Goal: Task Accomplishment & Management: Complete application form

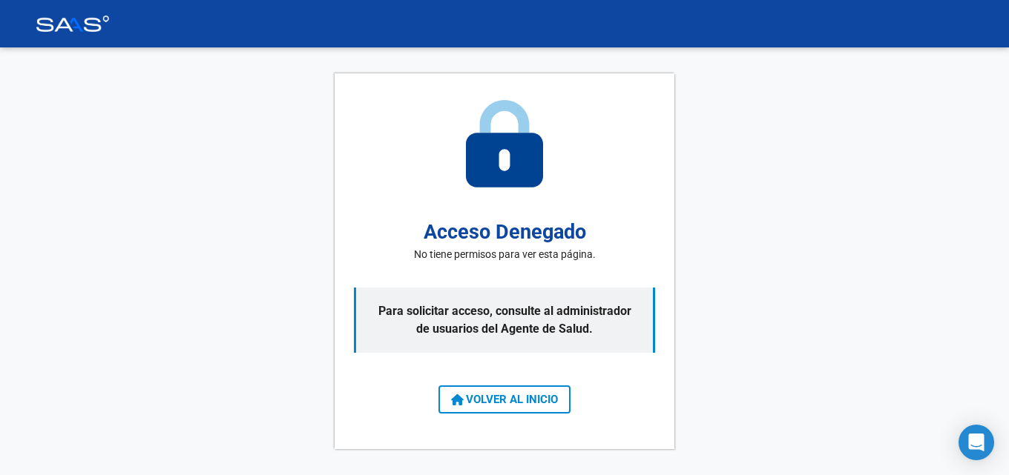
click at [556, 396] on span "VOLVER AL INICIO" at bounding box center [504, 399] width 107 height 13
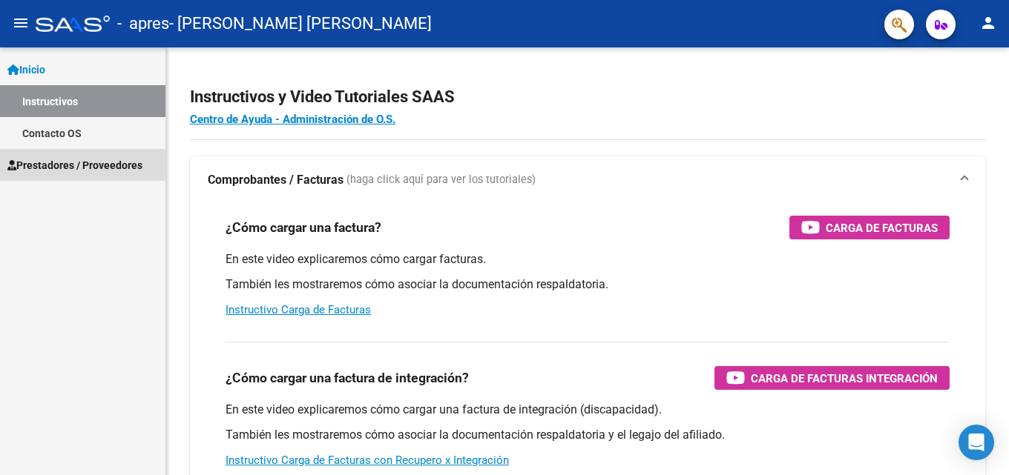
click at [62, 165] on span "Prestadores / Proveedores" at bounding box center [74, 165] width 135 height 16
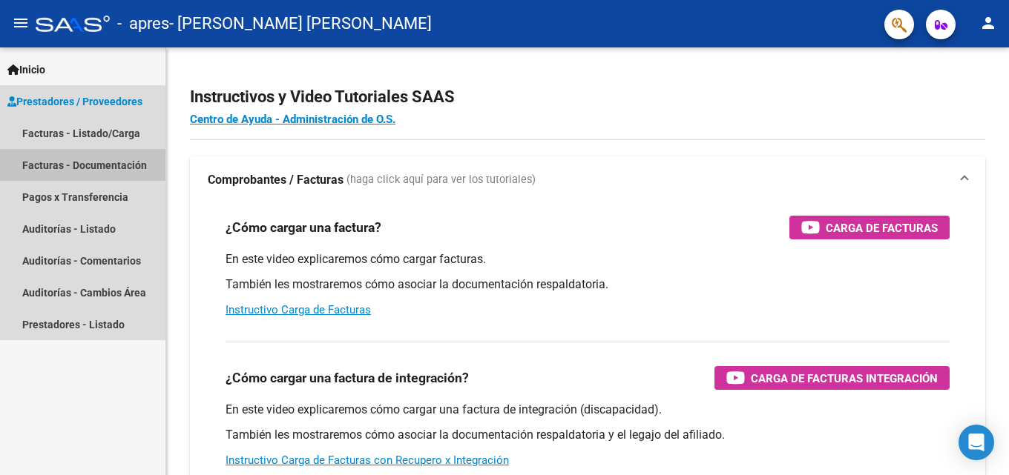
click at [82, 170] on link "Facturas - Documentación" at bounding box center [82, 165] width 165 height 32
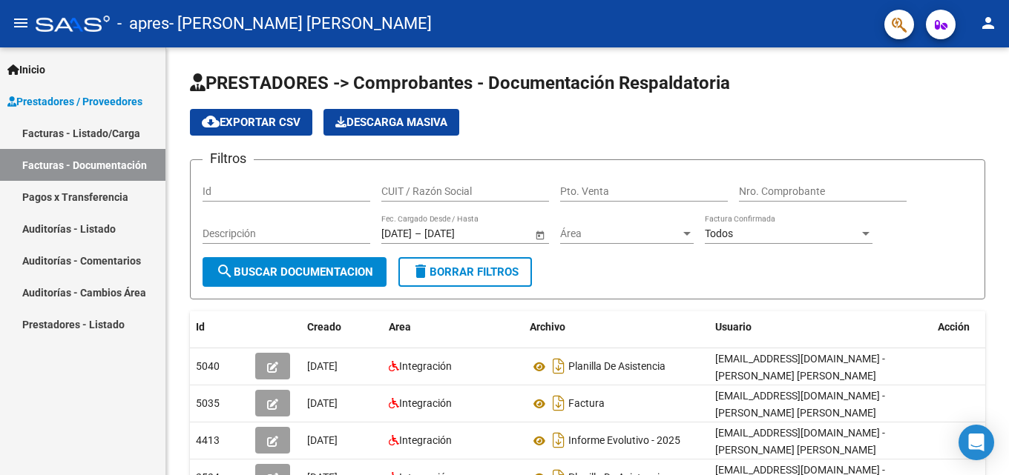
click at [87, 137] on link "Facturas - Listado/Carga" at bounding box center [82, 133] width 165 height 32
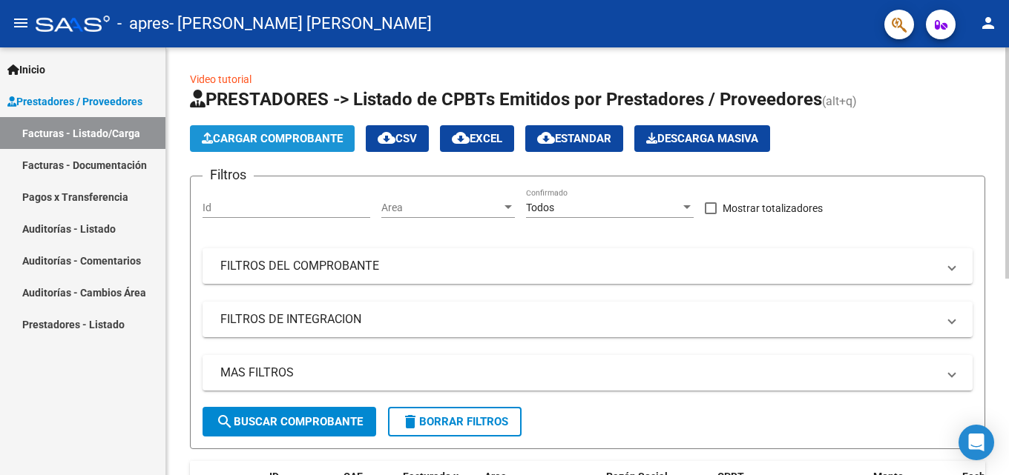
click at [257, 132] on span "Cargar Comprobante" at bounding box center [272, 138] width 141 height 13
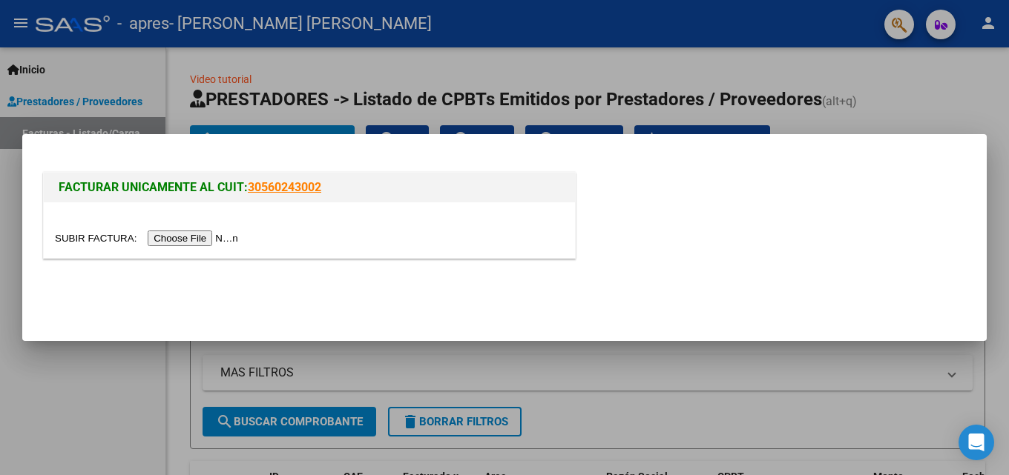
click at [216, 237] on input "file" at bounding box center [149, 239] width 188 height 16
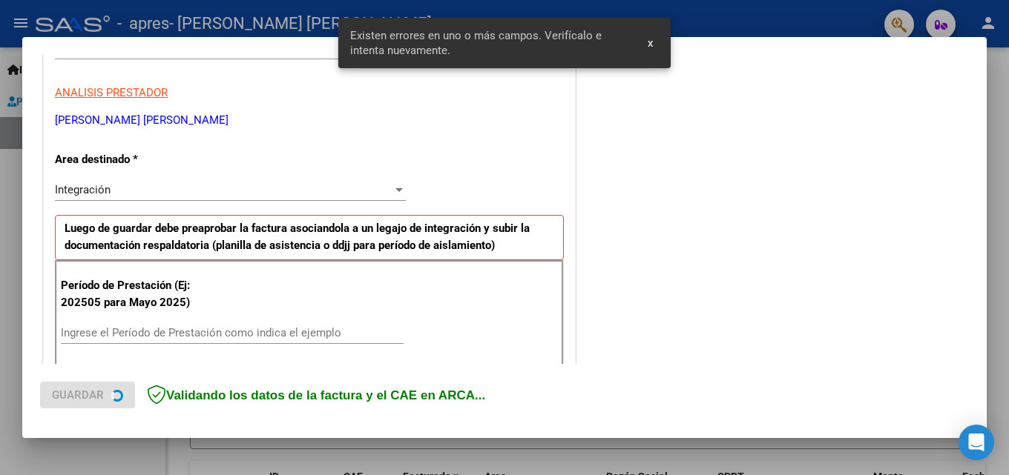
scroll to position [334, 0]
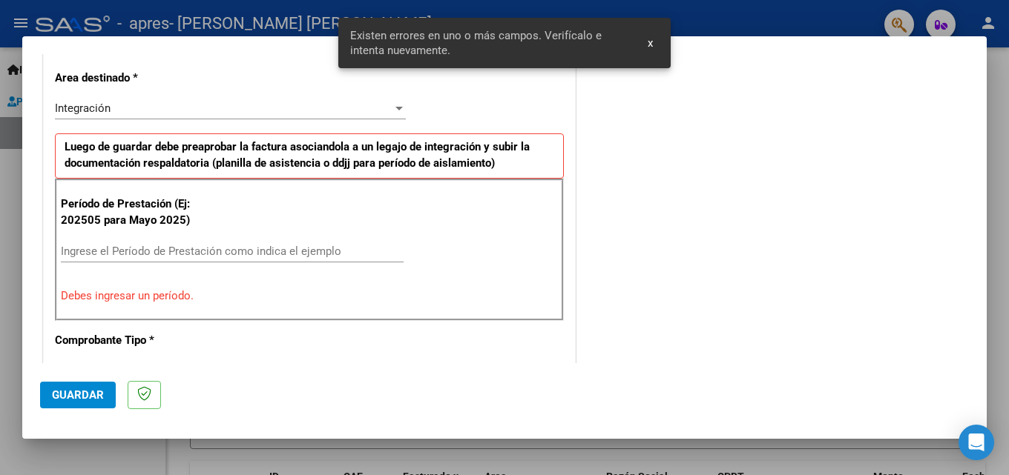
click at [177, 252] on input "Ingrese el Período de Prestación como indica el ejemplo" at bounding box center [232, 251] width 343 height 13
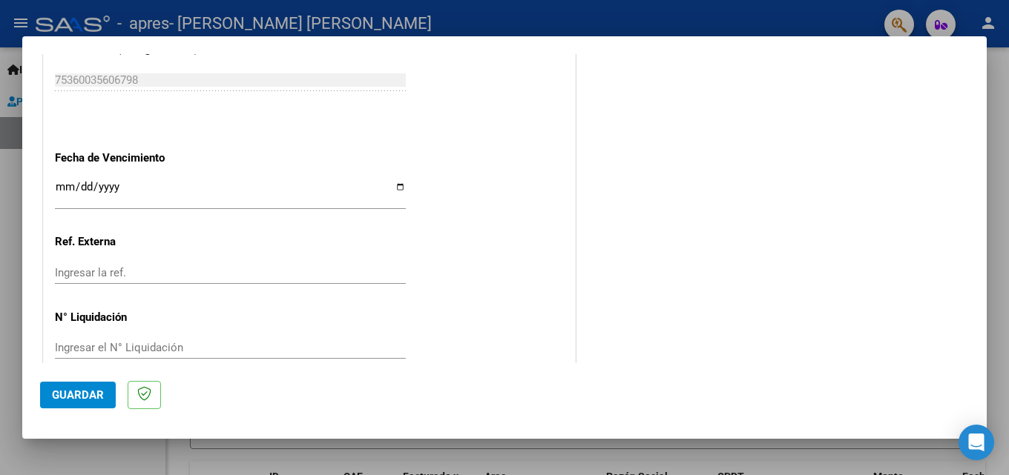
scroll to position [996, 0]
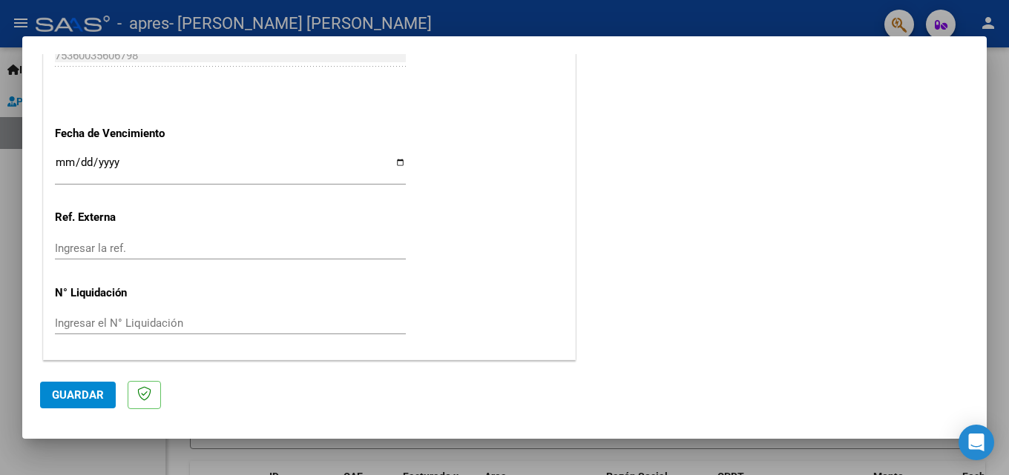
type input "202508"
click at [136, 172] on input "Ingresar la fecha" at bounding box center [230, 168] width 351 height 24
click at [392, 159] on input "Ingresar la fecha" at bounding box center [230, 168] width 351 height 24
type input "[DATE]"
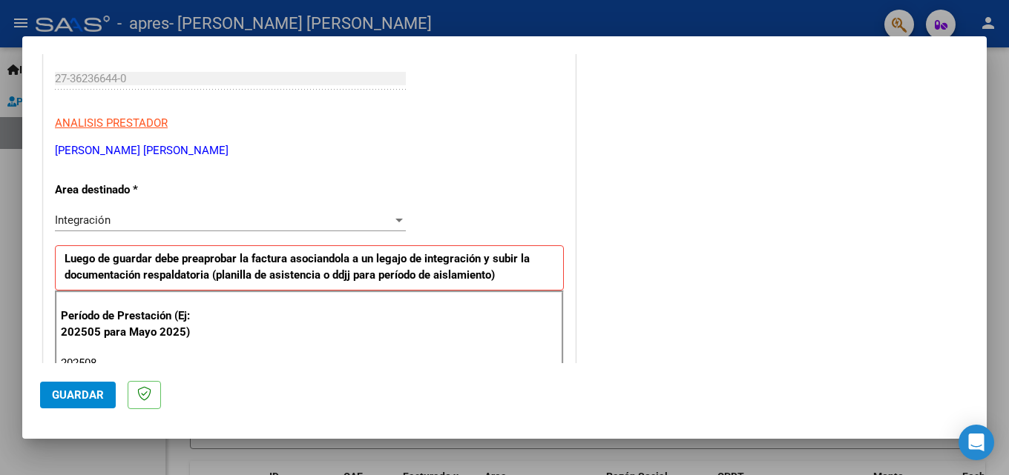
scroll to position [297, 0]
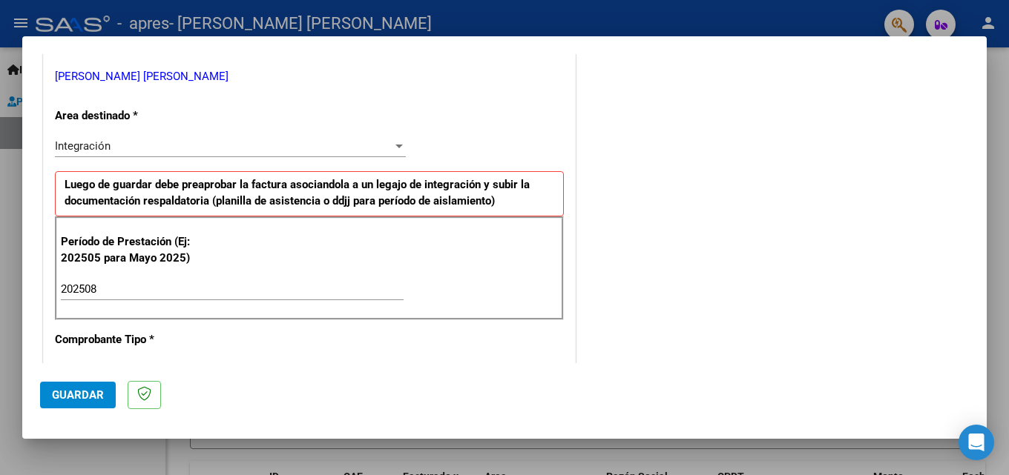
click at [79, 392] on span "Guardar" at bounding box center [78, 395] width 52 height 13
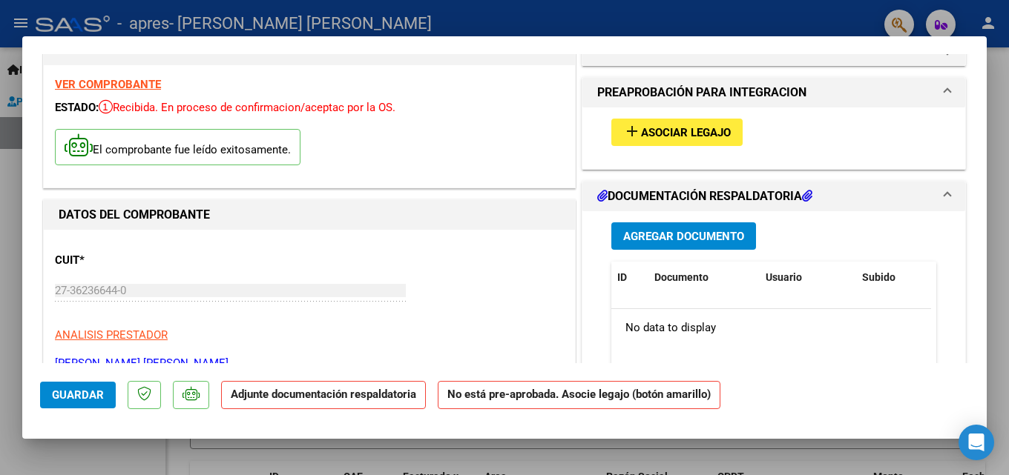
scroll to position [74, 0]
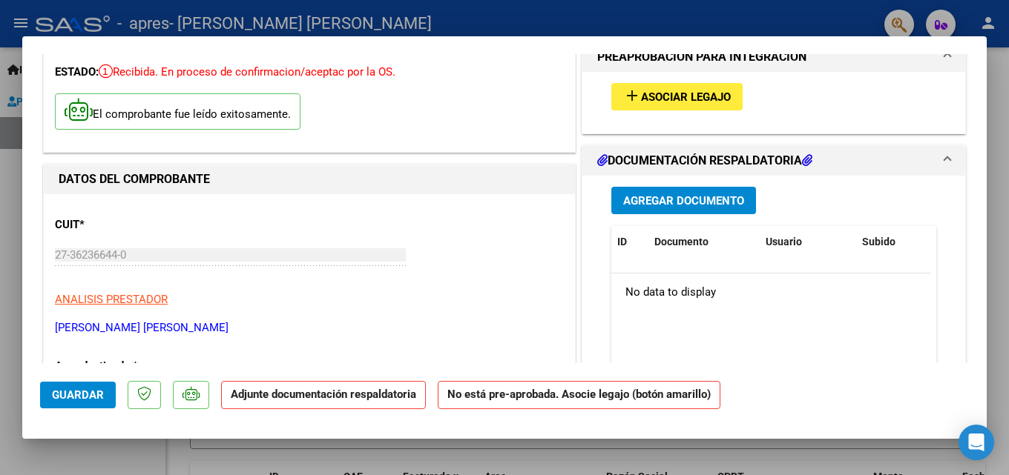
click at [641, 96] on span "Asociar Legajo" at bounding box center [686, 96] width 90 height 13
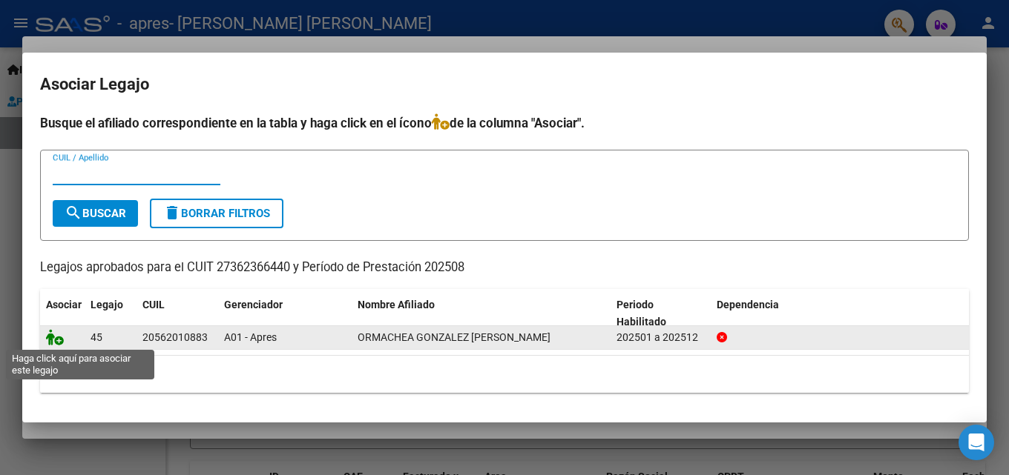
click at [53, 339] on icon at bounding box center [55, 337] width 18 height 16
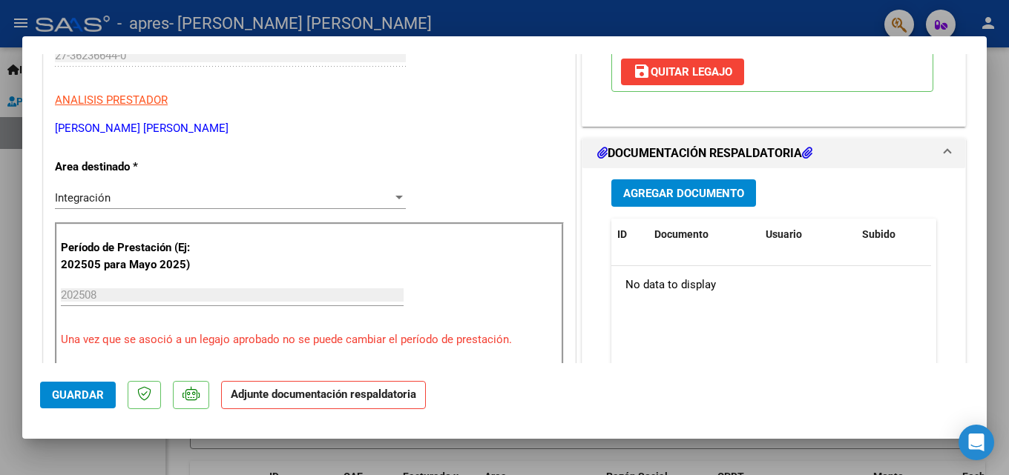
scroll to position [297, 0]
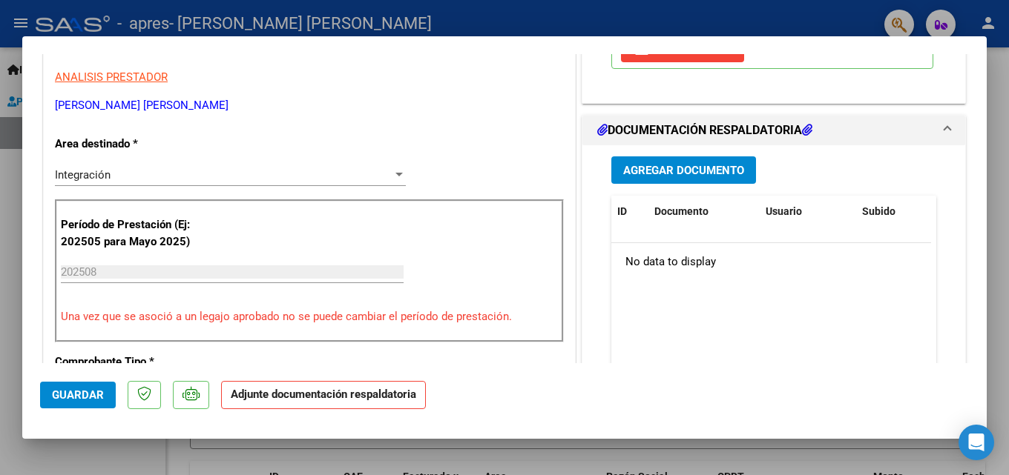
click at [660, 177] on span "Agregar Documento" at bounding box center [683, 170] width 121 height 13
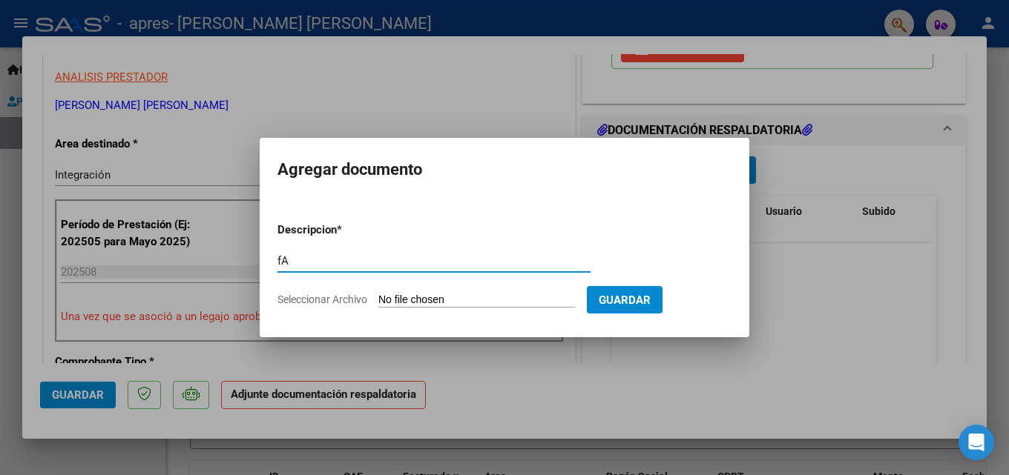
type input "f"
type input "Factura"
click at [425, 296] on input "Seleccionar Archivo" at bounding box center [476, 301] width 197 height 14
type input "C:\fakepath\27362366440_011_00003_00000733.pdf"
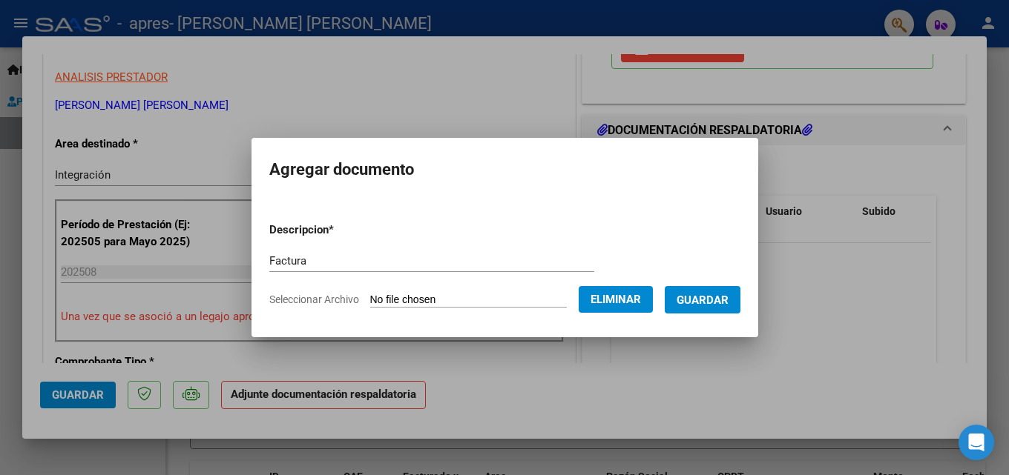
click at [708, 311] on button "Guardar" at bounding box center [702, 299] width 76 height 27
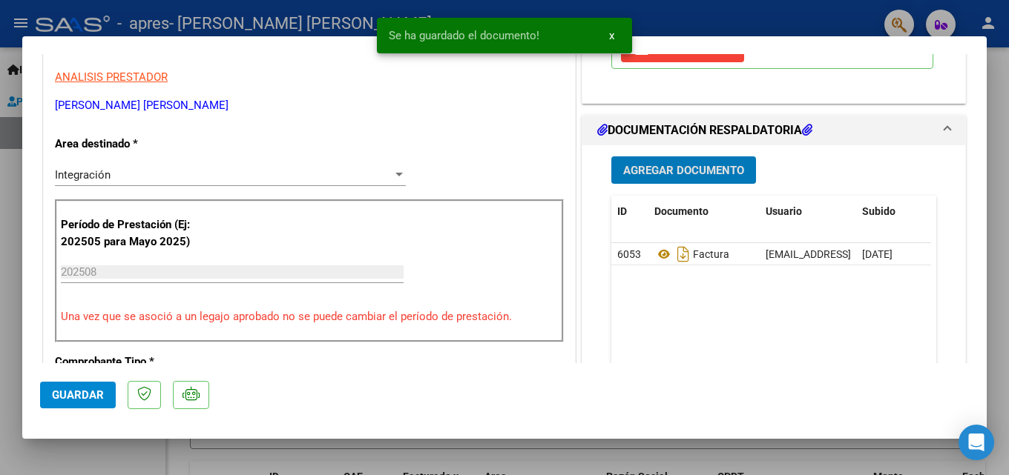
click at [693, 184] on button "Agregar Documento" at bounding box center [683, 169] width 145 height 27
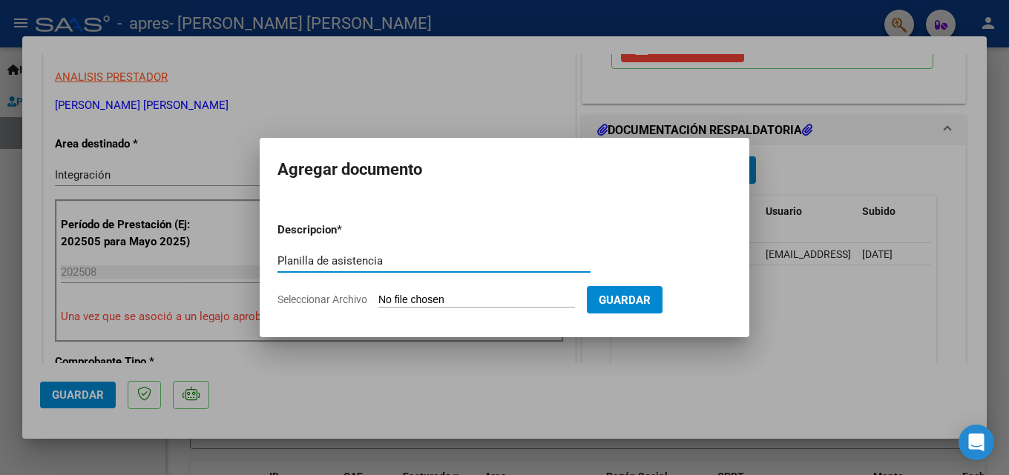
type input "Planilla de asistencia"
click at [443, 291] on form "Descripcion * Planilla de asistencia Escriba aquí una descripcion Seleccionar A…" at bounding box center [504, 265] width 454 height 108
click at [398, 298] on input "Seleccionar Archivo" at bounding box center [476, 301] width 197 height 14
type input "C:\fakepath\05-sep-2025 115614 PM.pdf"
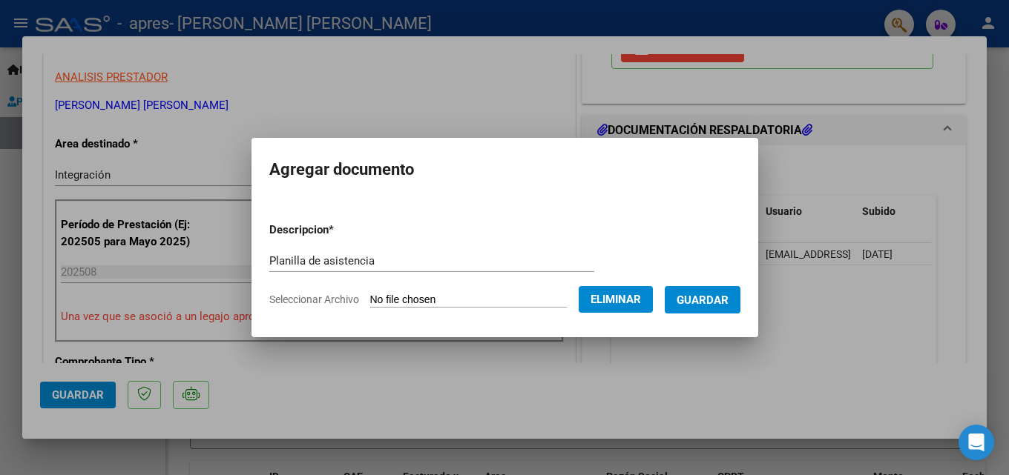
click at [717, 311] on button "Guardar" at bounding box center [702, 299] width 76 height 27
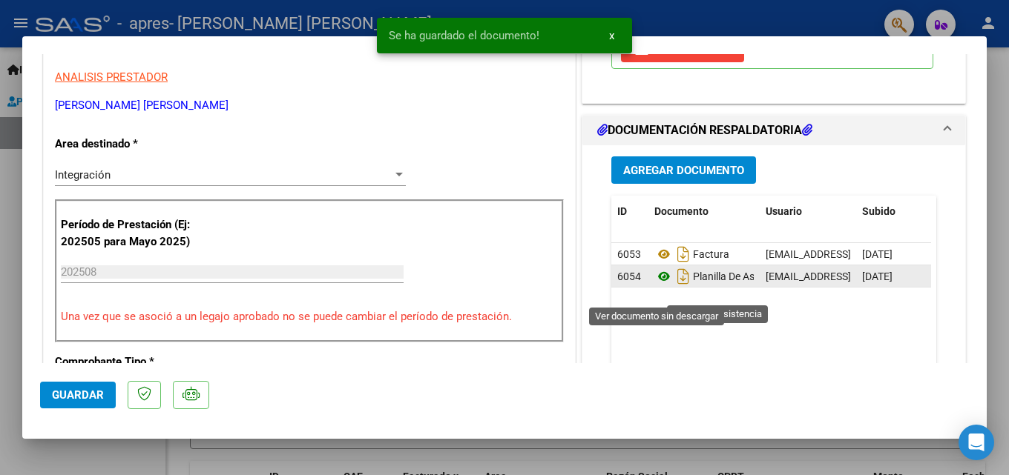
click at [659, 286] on icon at bounding box center [663, 277] width 19 height 18
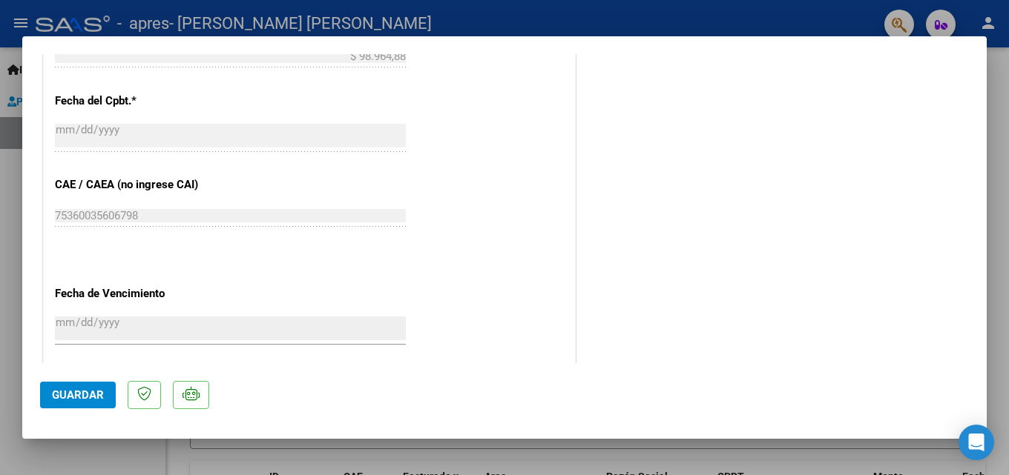
scroll to position [890, 0]
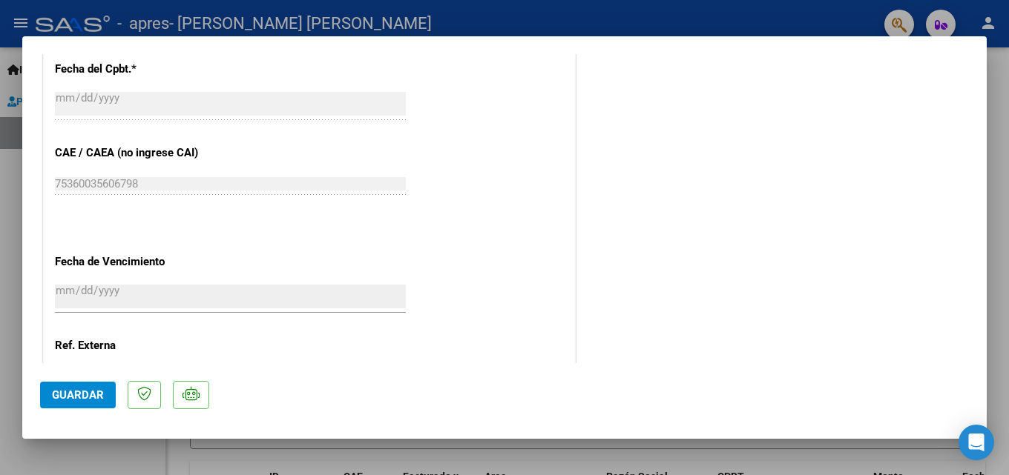
click at [76, 389] on span "Guardar" at bounding box center [78, 395] width 52 height 13
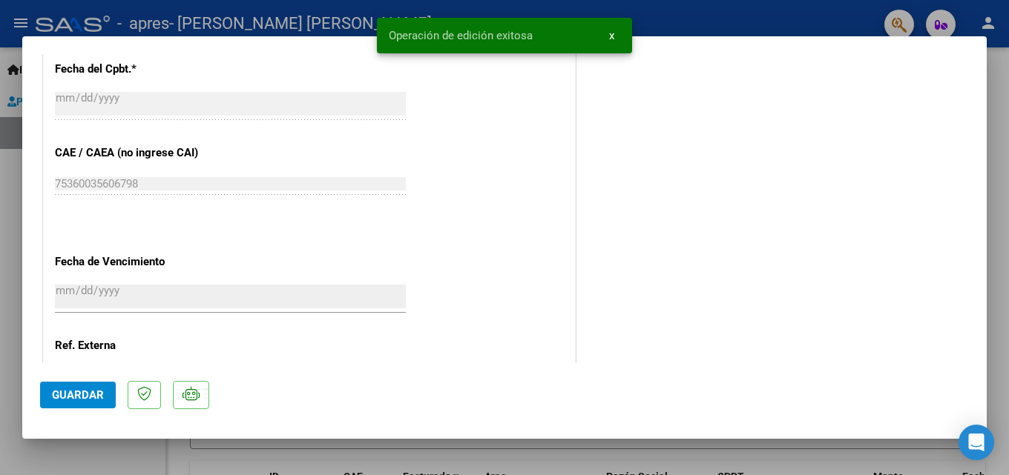
click at [63, 442] on div at bounding box center [504, 237] width 1009 height 475
type input "$ 0,00"
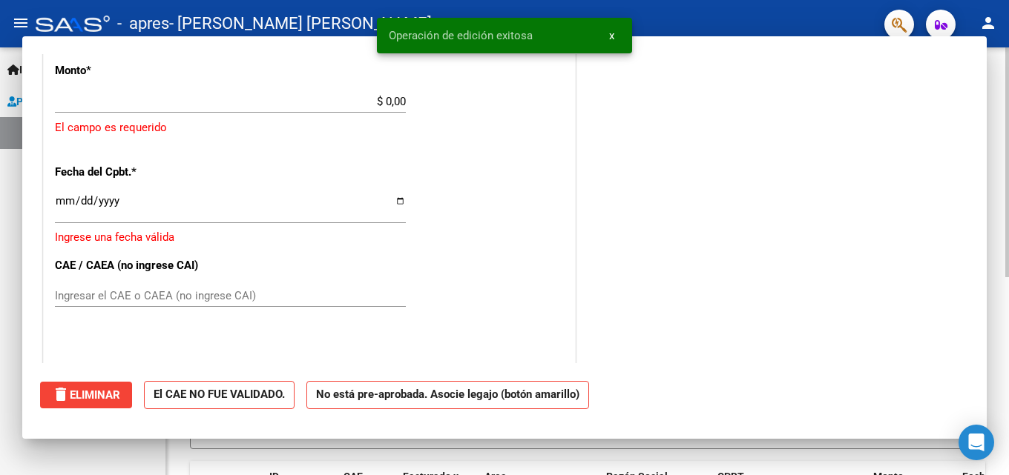
scroll to position [0, 0]
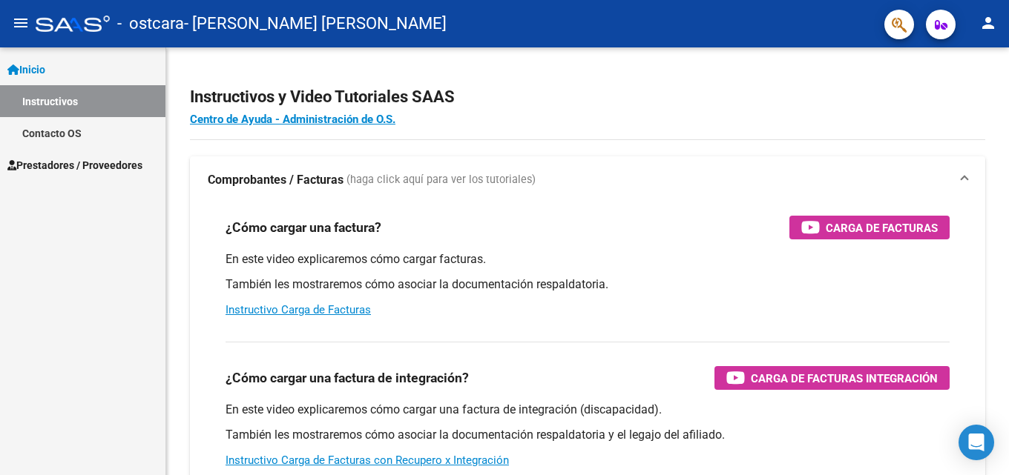
click at [30, 162] on span "Prestadores / Proveedores" at bounding box center [74, 165] width 135 height 16
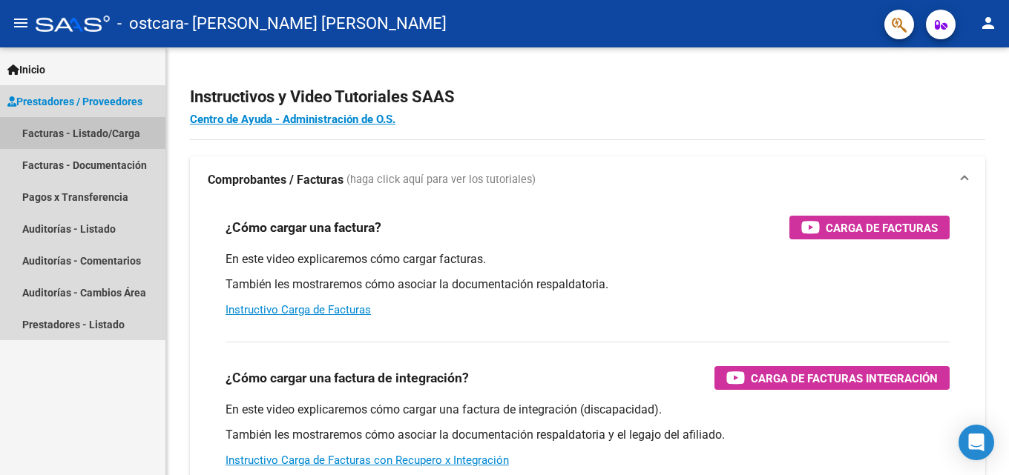
click at [70, 133] on link "Facturas - Listado/Carga" at bounding box center [82, 133] width 165 height 32
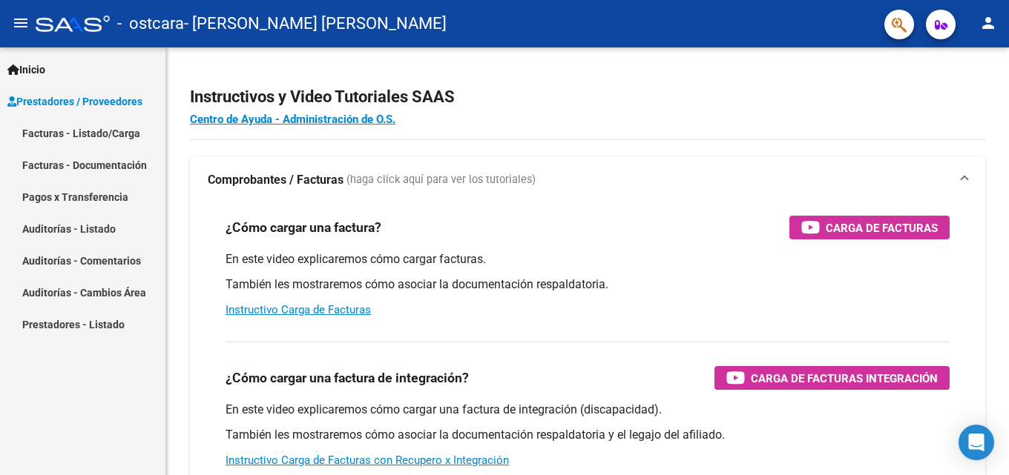
click at [107, 133] on link "Facturas - Listado/Carga" at bounding box center [82, 133] width 165 height 32
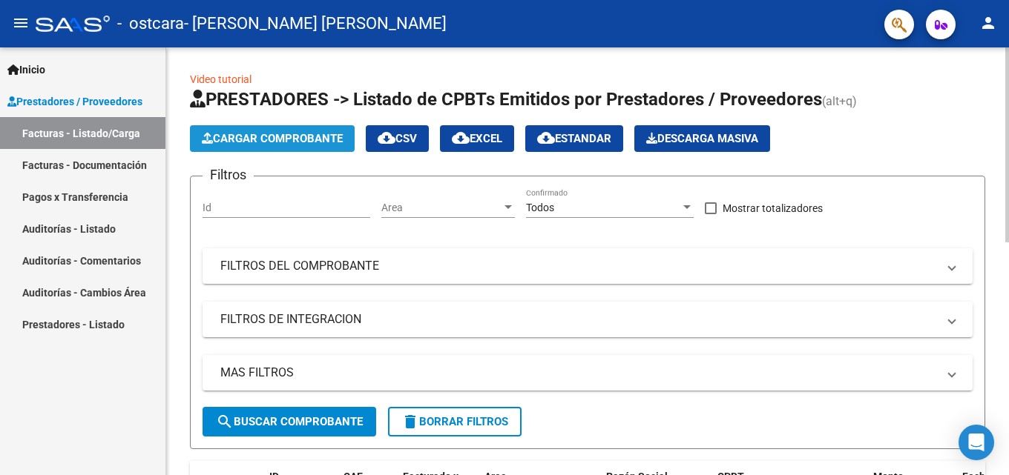
click at [275, 141] on span "Cargar Comprobante" at bounding box center [272, 138] width 141 height 13
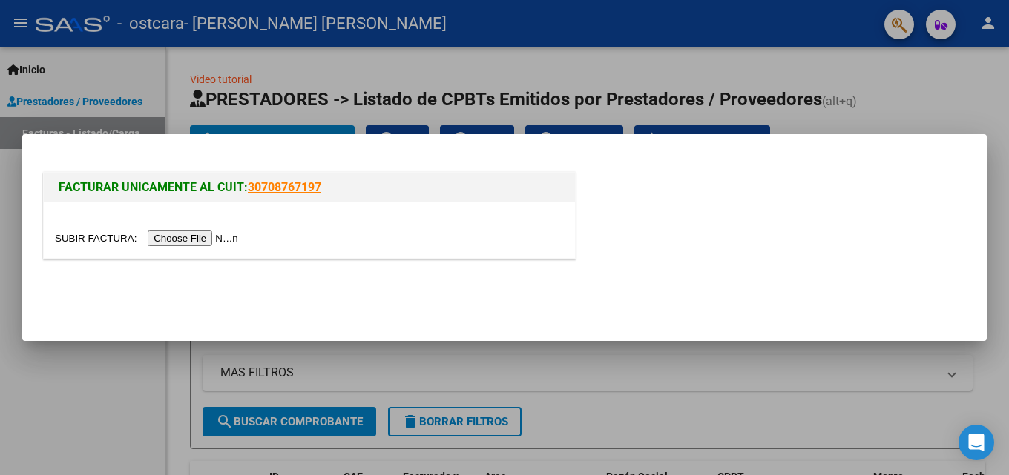
click at [209, 242] on input "file" at bounding box center [149, 239] width 188 height 16
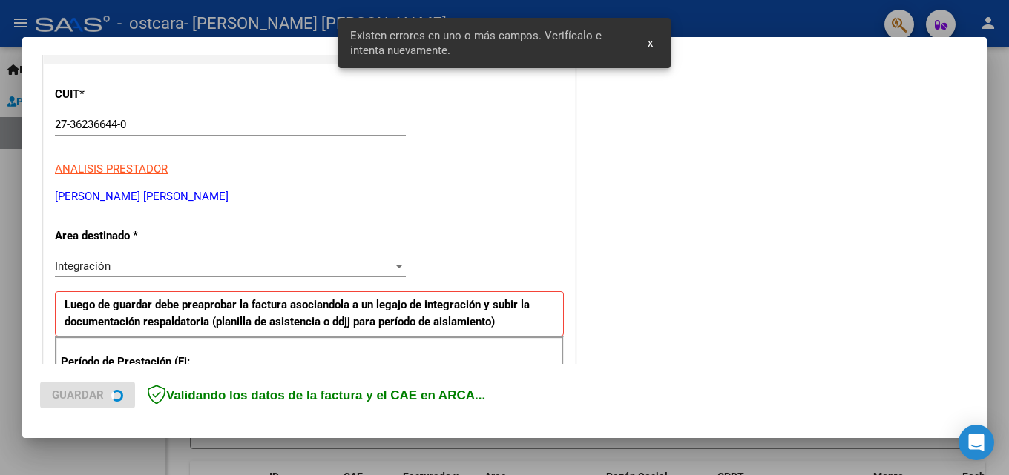
scroll to position [334, 0]
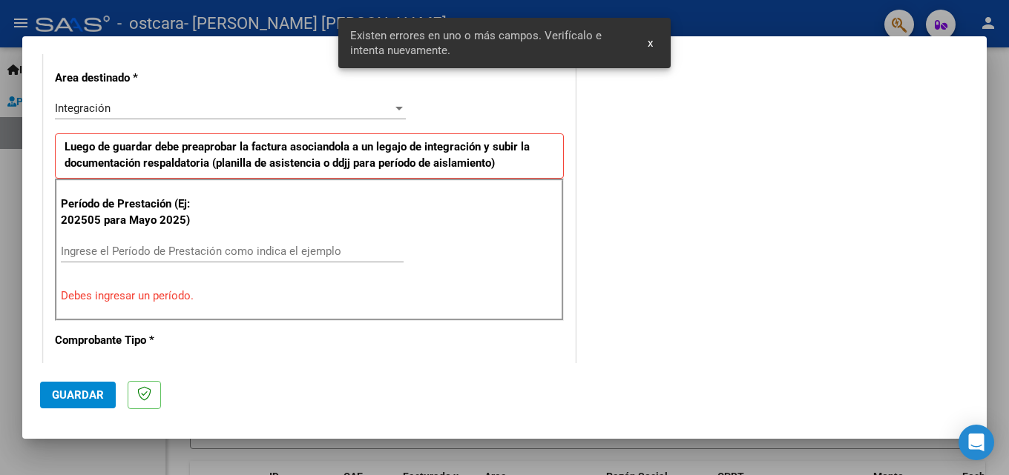
click at [278, 254] on input "Ingrese el Período de Prestación como indica el ejemplo" at bounding box center [232, 251] width 343 height 13
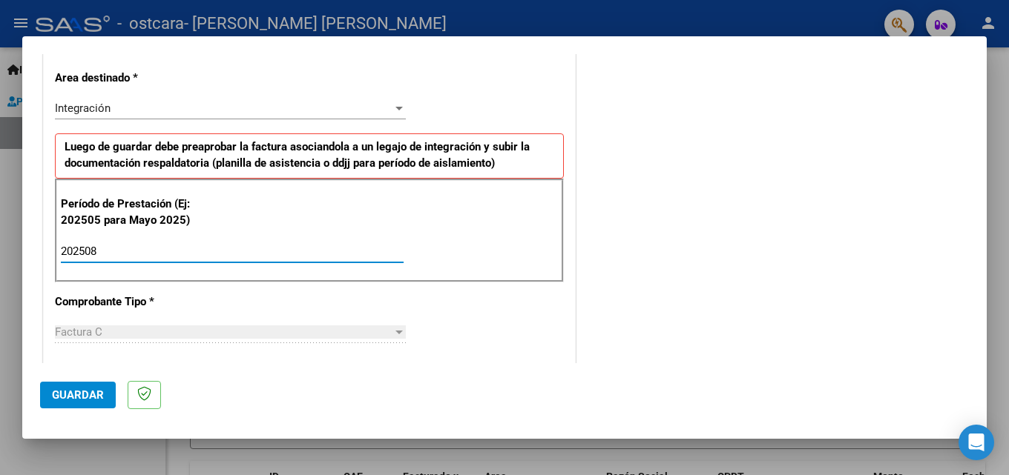
type input "202508"
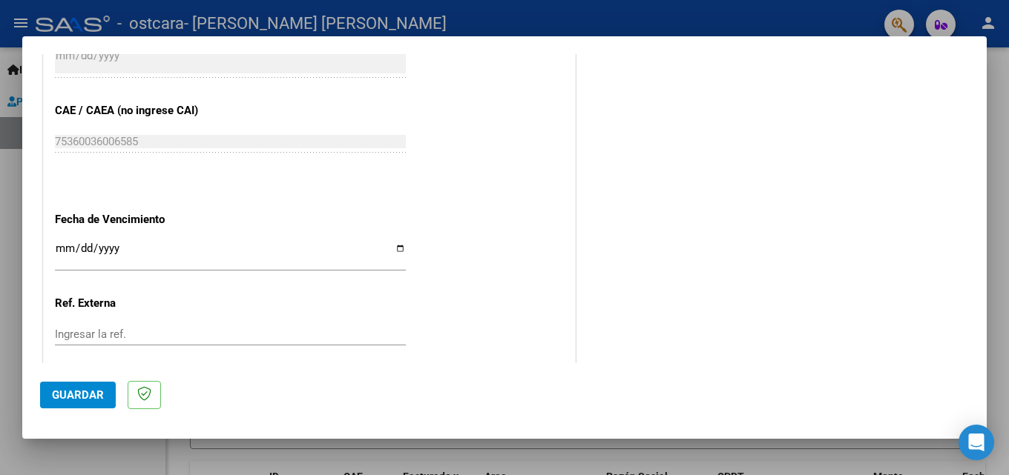
scroll to position [996, 0]
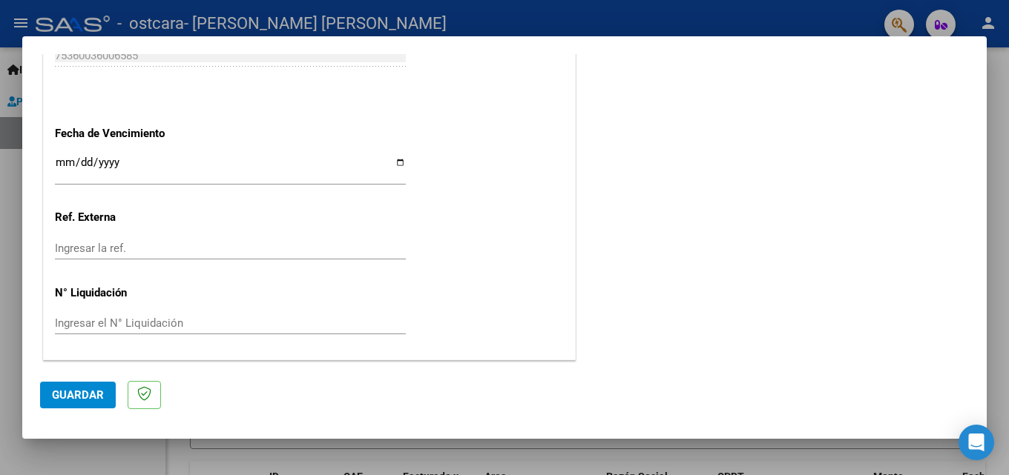
click at [399, 161] on input "Ingresar la fecha" at bounding box center [230, 168] width 351 height 24
click at [396, 168] on input "2025-09-15" at bounding box center [230, 168] width 351 height 24
type input "[DATE]"
click at [88, 389] on span "Guardar" at bounding box center [78, 395] width 52 height 13
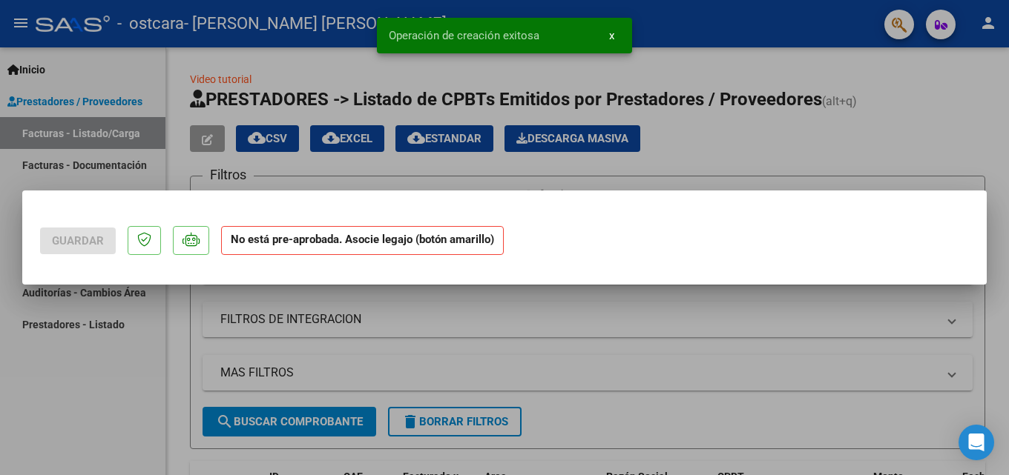
scroll to position [0, 0]
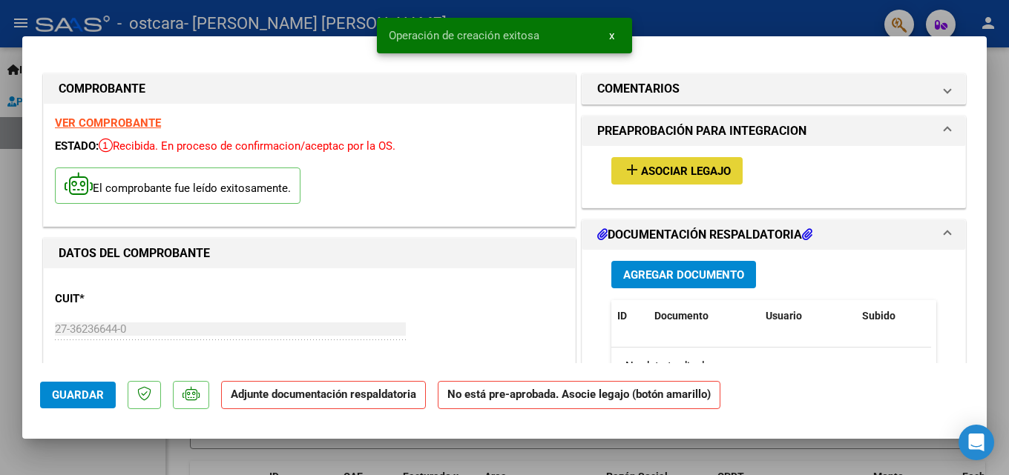
click at [696, 178] on span "Asociar Legajo" at bounding box center [686, 171] width 90 height 13
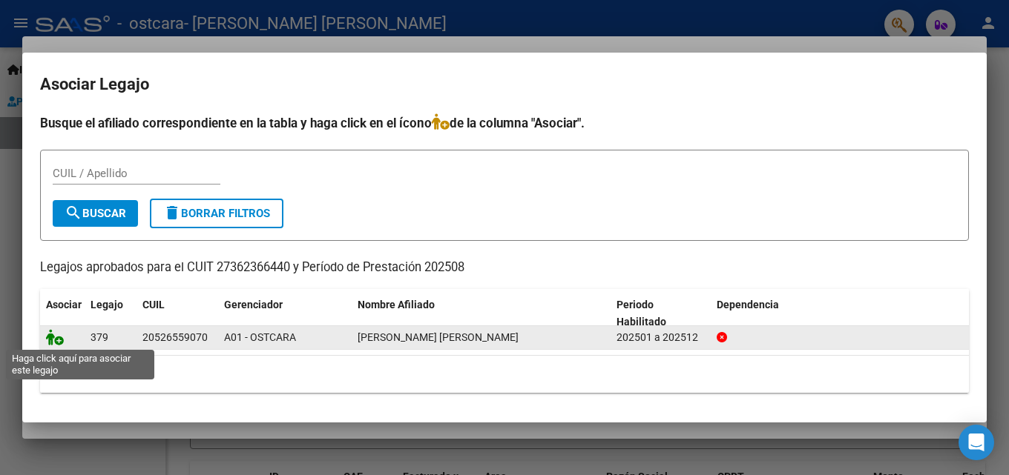
click at [52, 337] on icon at bounding box center [55, 337] width 18 height 16
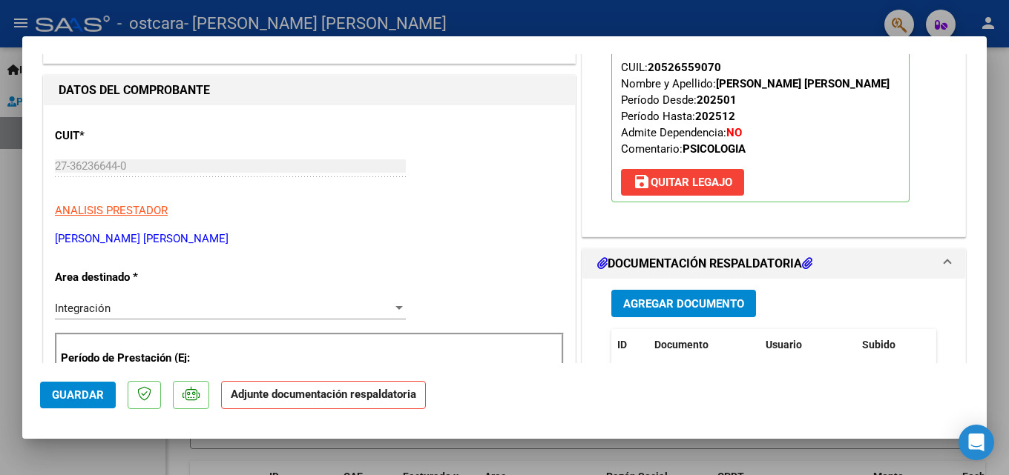
scroll to position [222, 0]
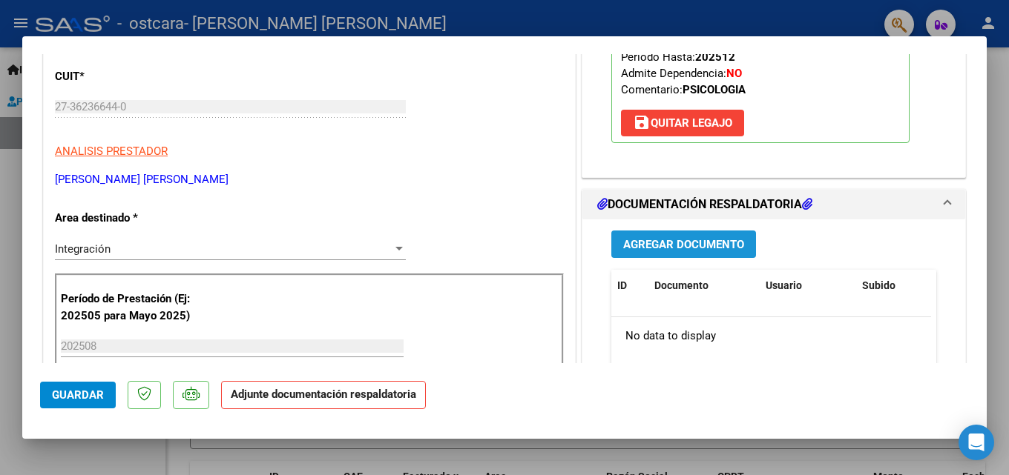
click at [701, 248] on span "Agregar Documento" at bounding box center [683, 244] width 121 height 13
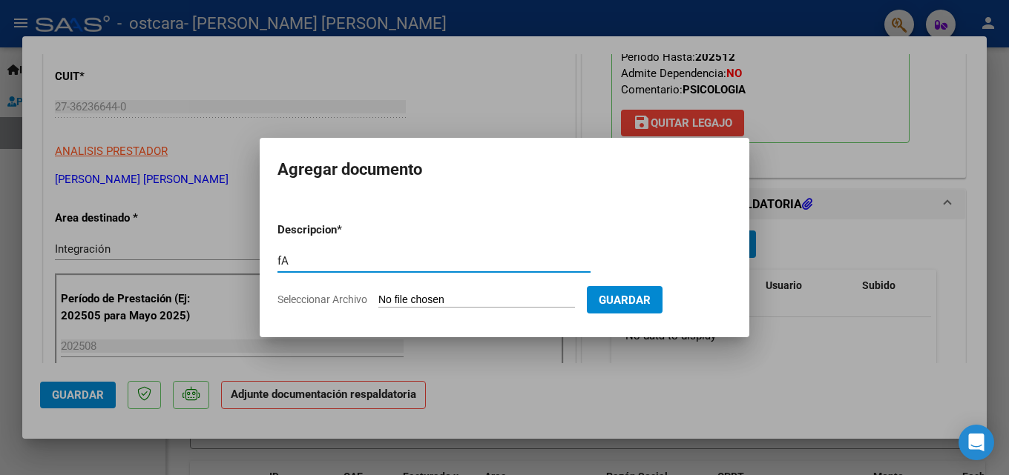
type input "f"
type input "Factura"
click at [486, 306] on input "Seleccionar Archivo" at bounding box center [476, 301] width 197 height 14
type input "C:\fakepath\27362366440_011_00003_00000734.pdf"
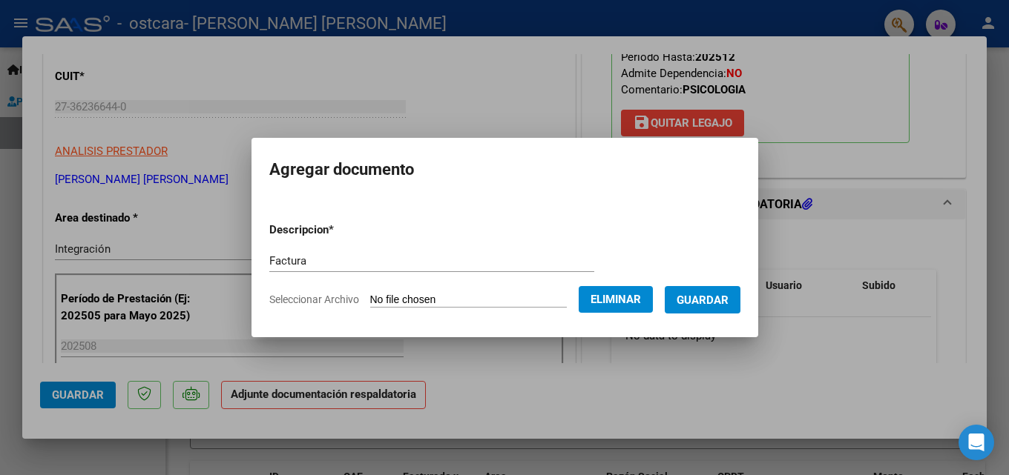
click at [713, 309] on button "Guardar" at bounding box center [702, 299] width 76 height 27
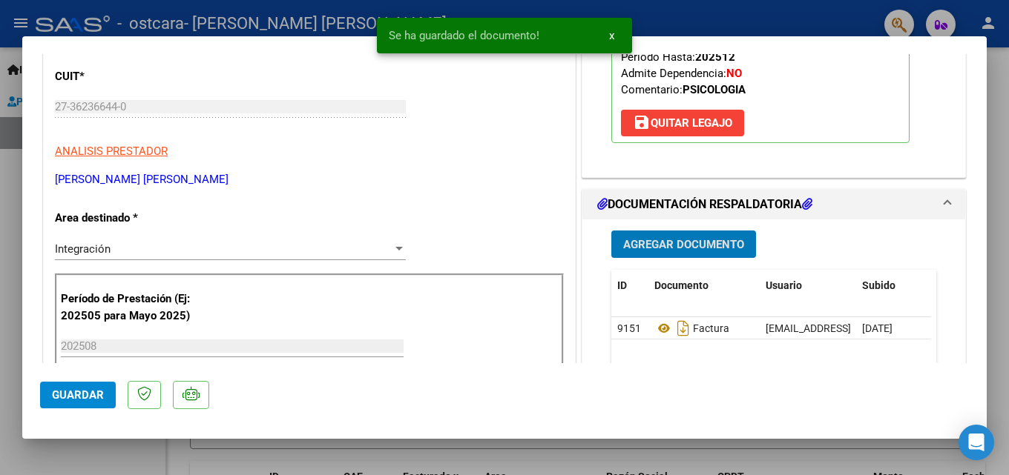
click at [667, 250] on span "Agregar Documento" at bounding box center [683, 244] width 121 height 13
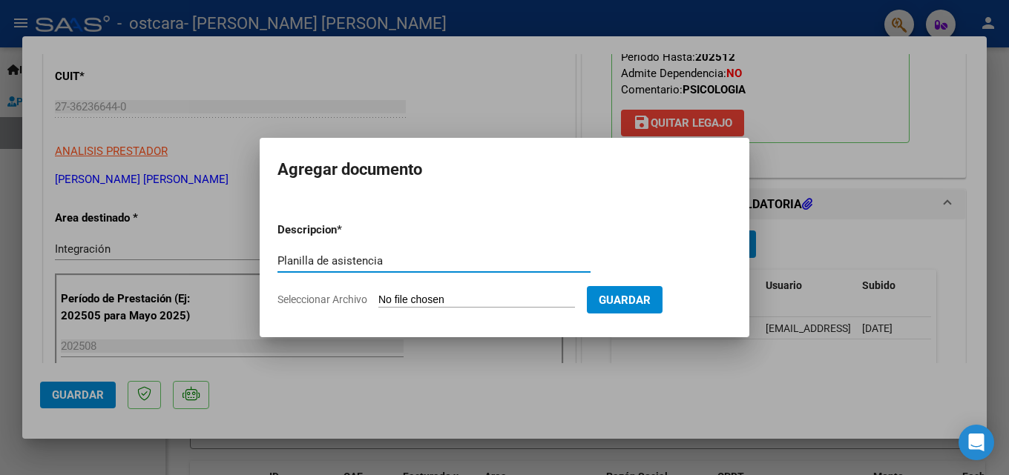
type input "Planilla de asistencia"
click at [445, 298] on input "Seleccionar Archivo" at bounding box center [476, 301] width 197 height 14
type input "C:\fakepath\06-sep-2025 120855 AM.pdf"
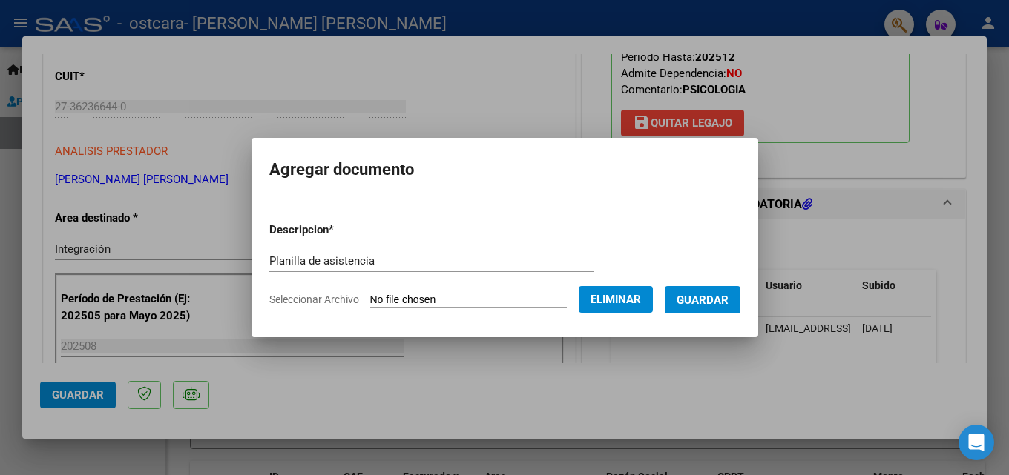
click at [728, 297] on span "Guardar" at bounding box center [702, 300] width 52 height 13
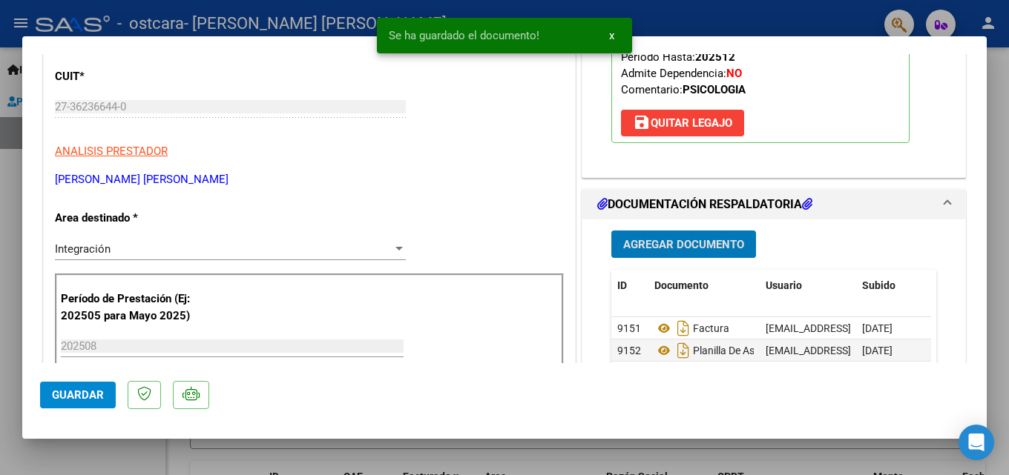
click at [78, 394] on span "Guardar" at bounding box center [78, 395] width 52 height 13
click at [0, 348] on div at bounding box center [504, 237] width 1009 height 475
type input "$ 0,00"
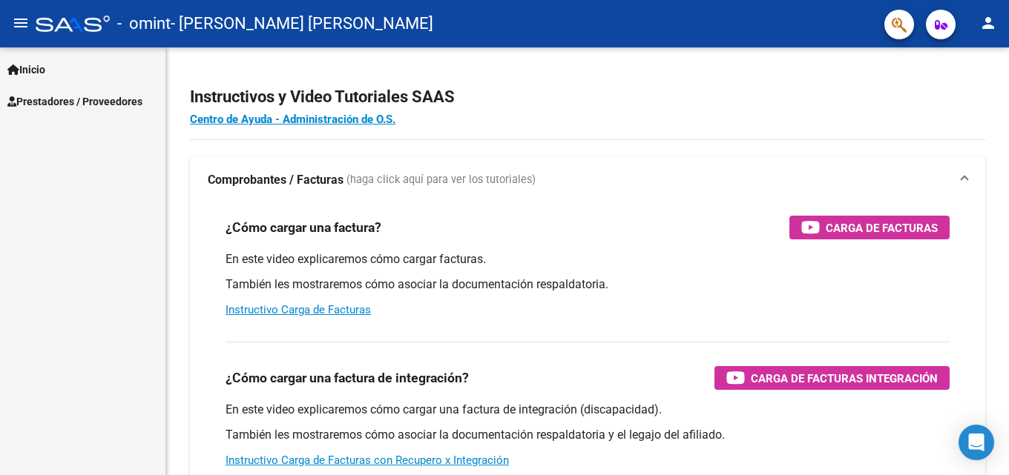
click at [93, 105] on span "Prestadores / Proveedores" at bounding box center [74, 101] width 135 height 16
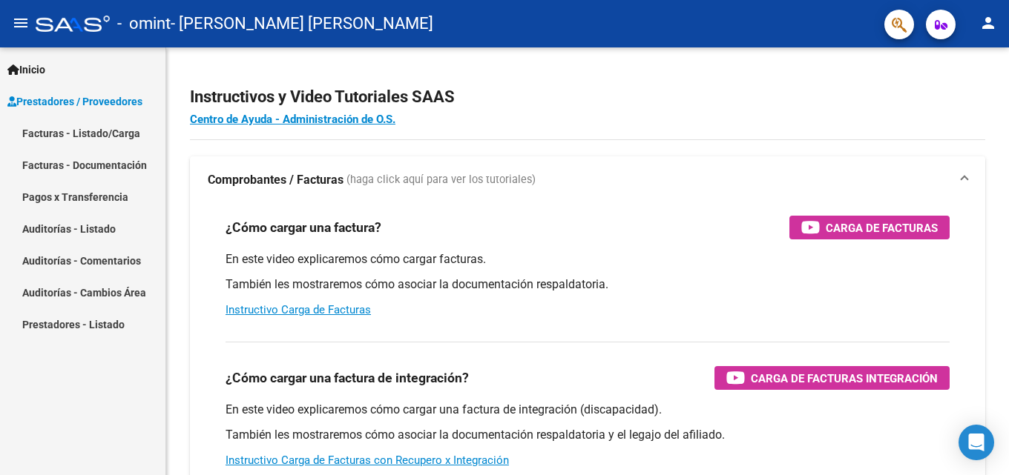
click at [89, 138] on link "Facturas - Listado/Carga" at bounding box center [82, 133] width 165 height 32
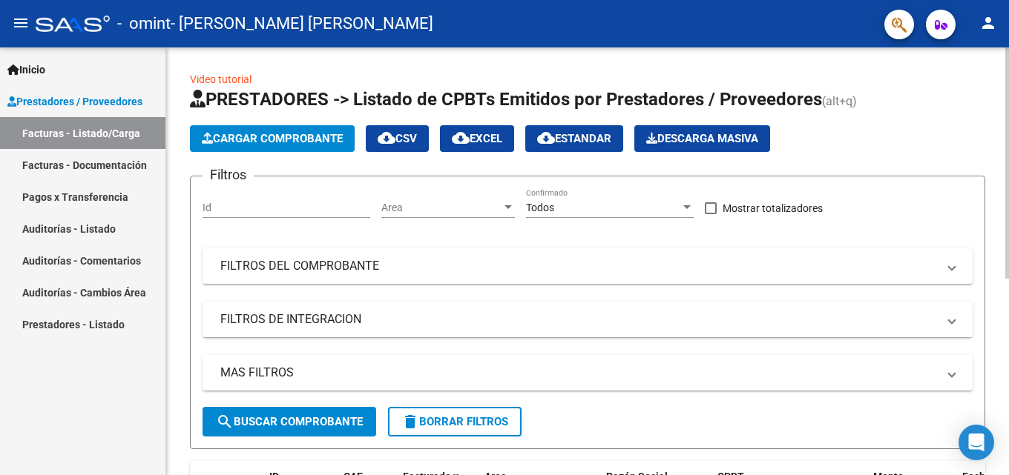
click at [275, 138] on span "Cargar Comprobante" at bounding box center [272, 138] width 141 height 13
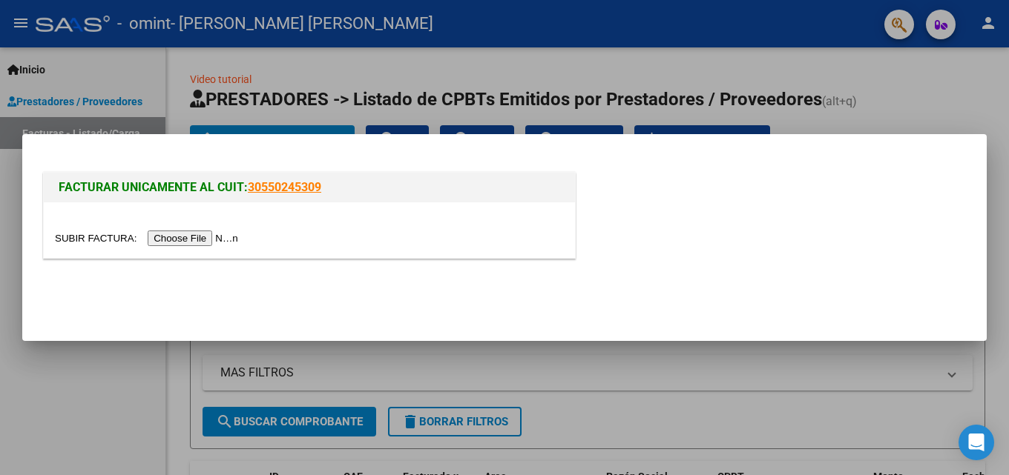
click at [238, 245] on input "file" at bounding box center [149, 239] width 188 height 16
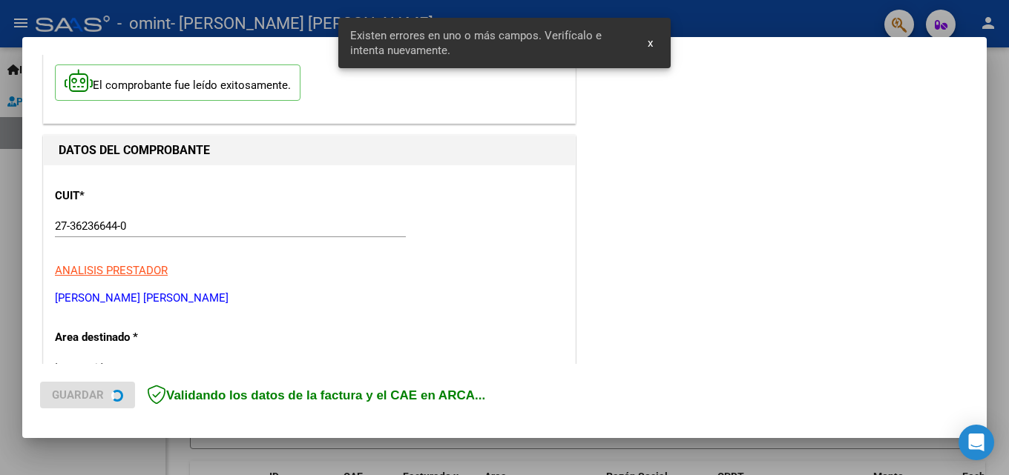
scroll to position [334, 0]
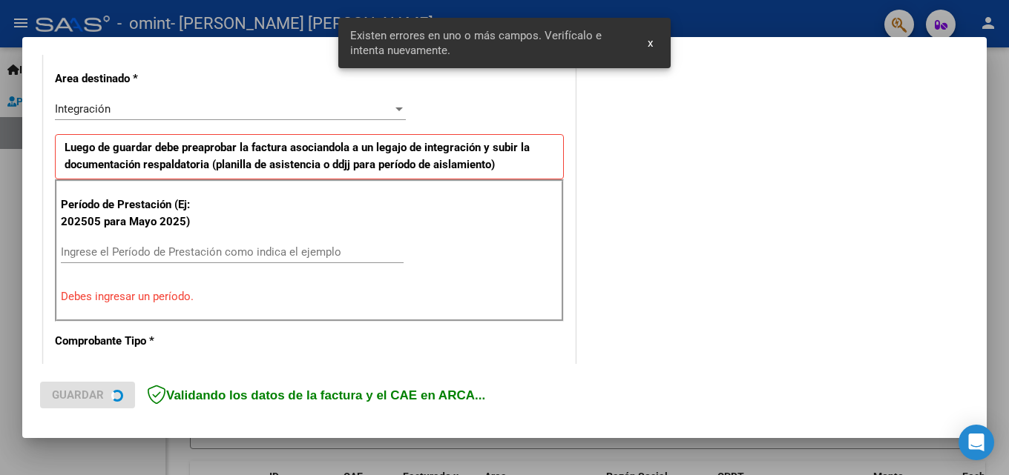
click at [176, 254] on input "Ingrese el Período de Prestación como indica el ejemplo" at bounding box center [232, 251] width 343 height 13
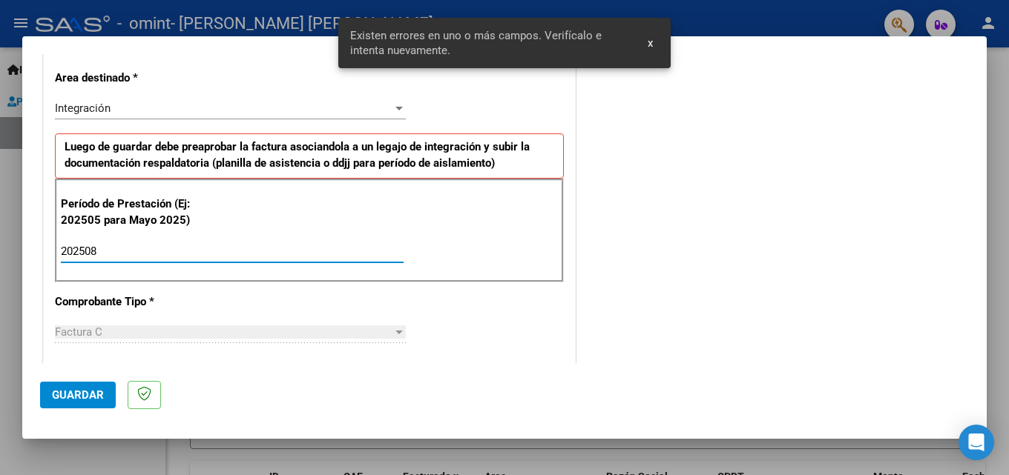
type input "202508"
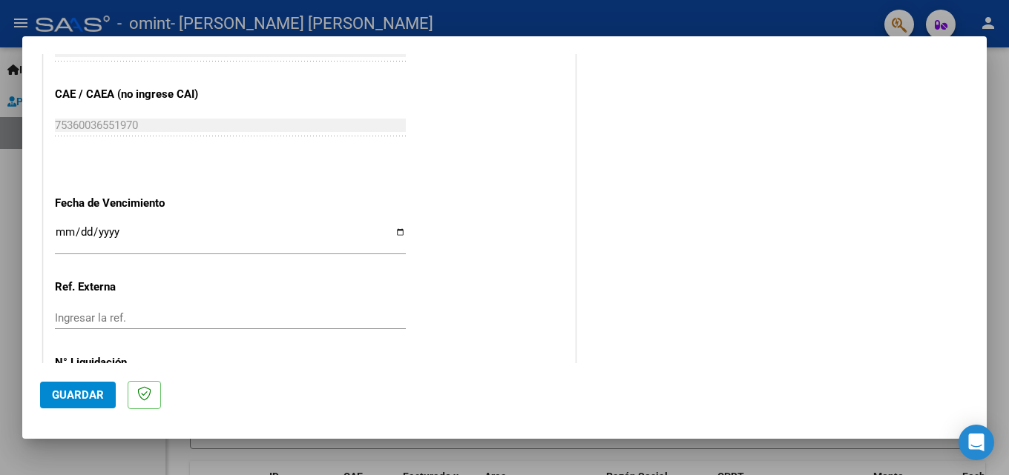
scroll to position [928, 0]
click at [399, 230] on input "Ingresar la fecha" at bounding box center [230, 237] width 351 height 24
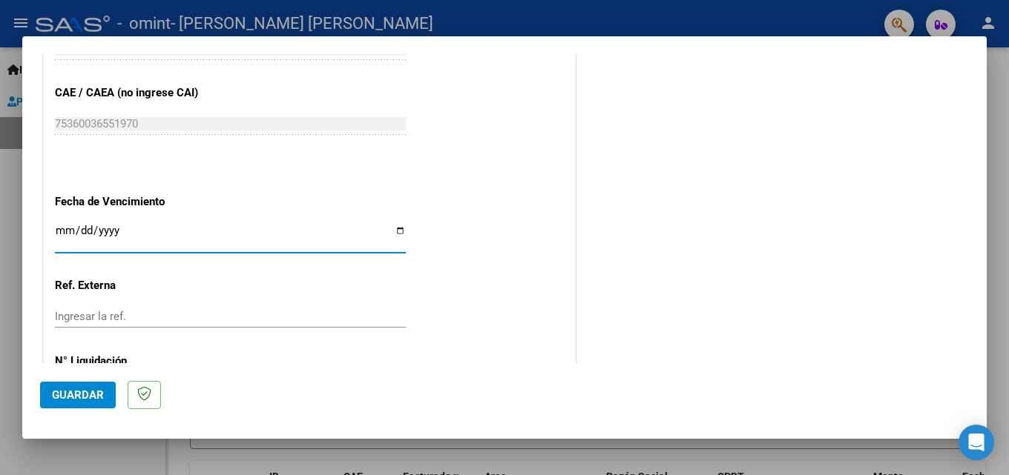
type input "[DATE]"
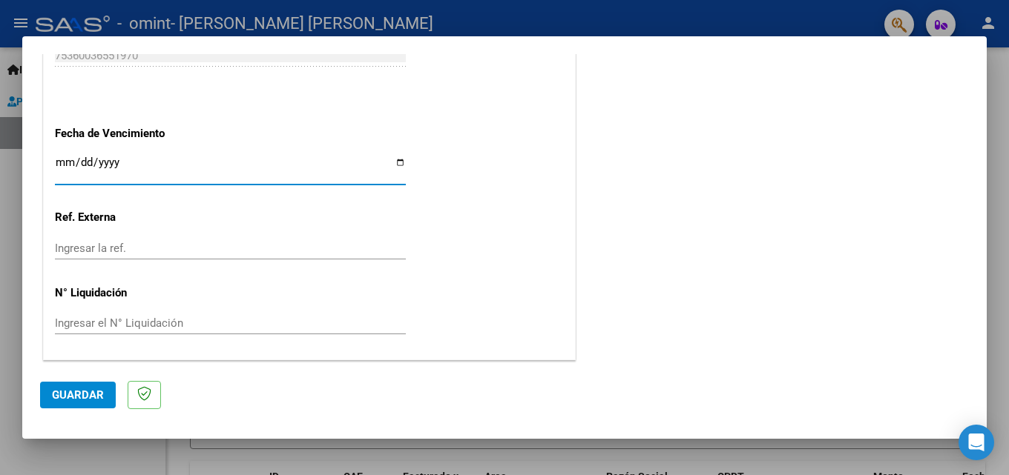
click at [71, 394] on span "Guardar" at bounding box center [78, 395] width 52 height 13
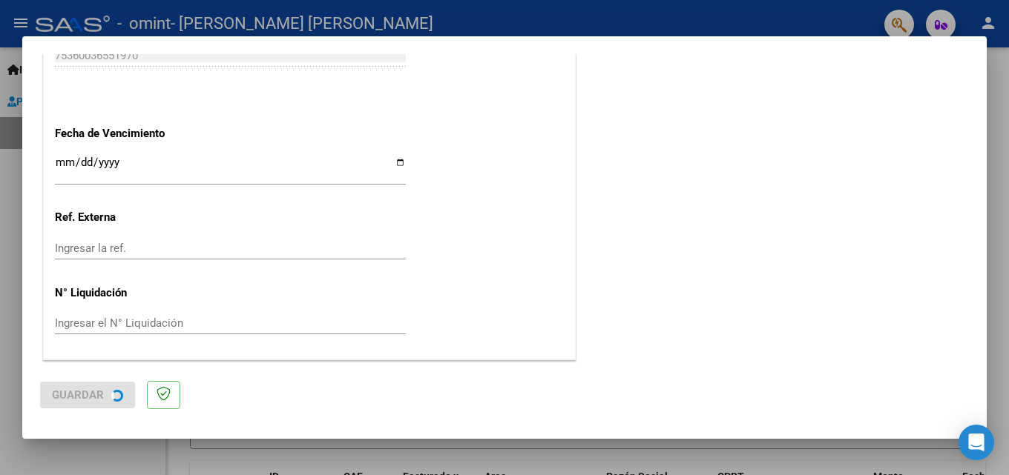
scroll to position [0, 0]
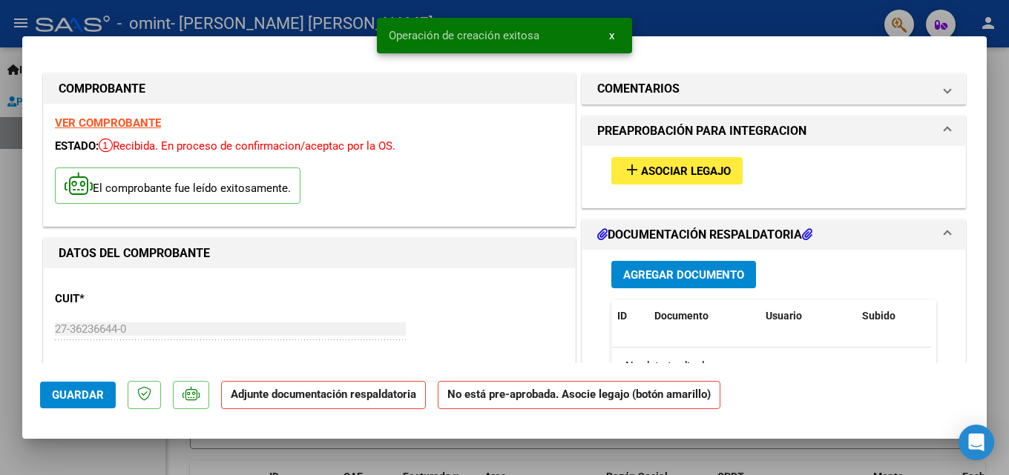
click at [628, 176] on mat-icon "add" at bounding box center [632, 170] width 18 height 18
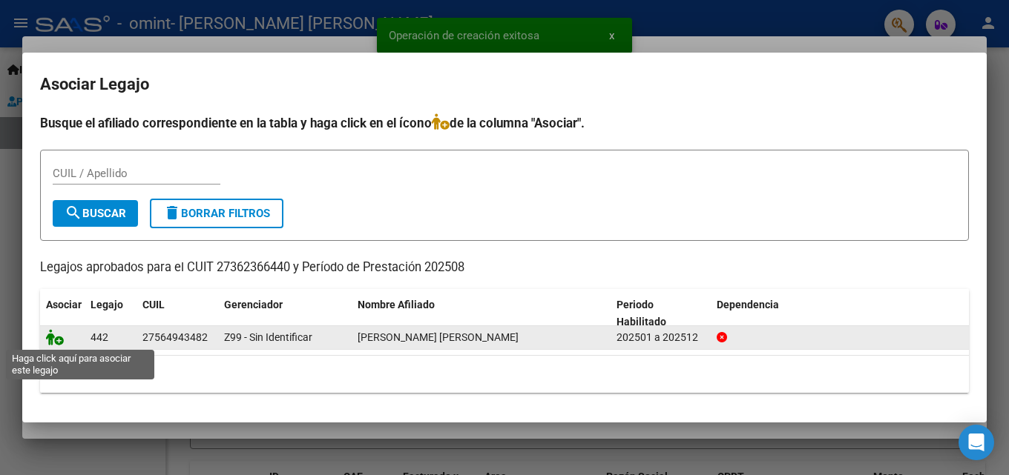
click at [57, 334] on icon at bounding box center [55, 337] width 18 height 16
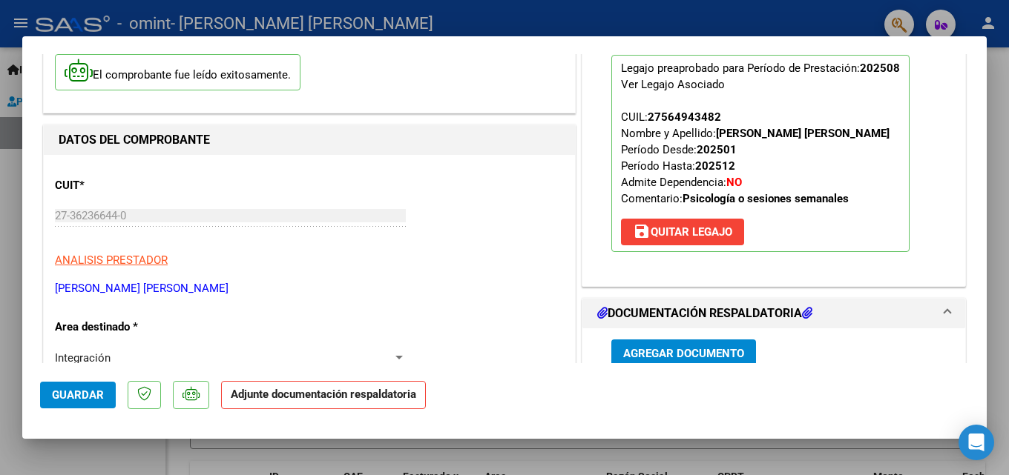
scroll to position [148, 0]
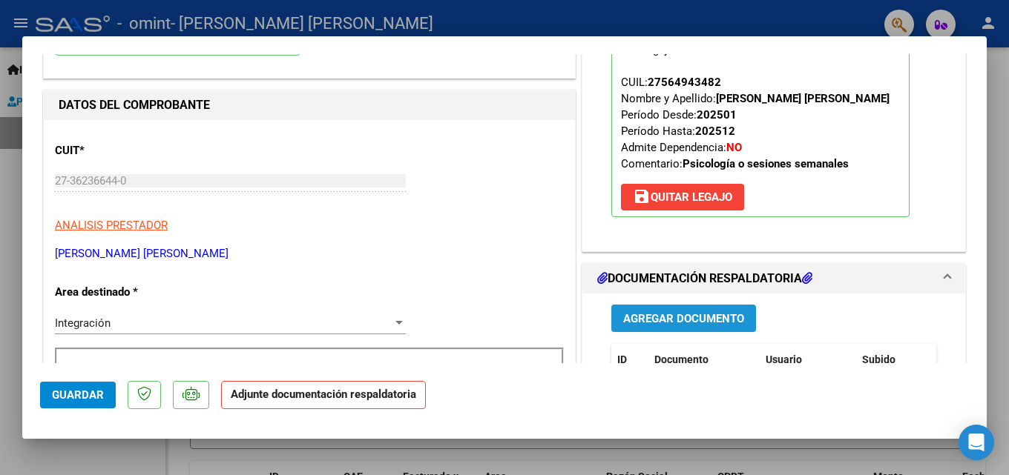
click at [676, 312] on span "Agregar Documento" at bounding box center [683, 318] width 121 height 13
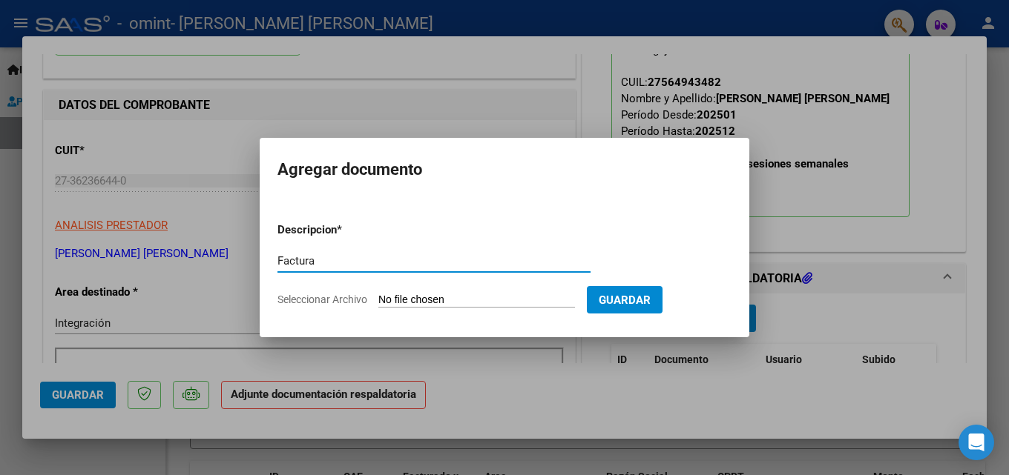
type input "Factura"
click at [452, 297] on input "Seleccionar Archivo" at bounding box center [476, 301] width 197 height 14
type input "C:\fakepath\27362366440_011_00003_00000735.pdf"
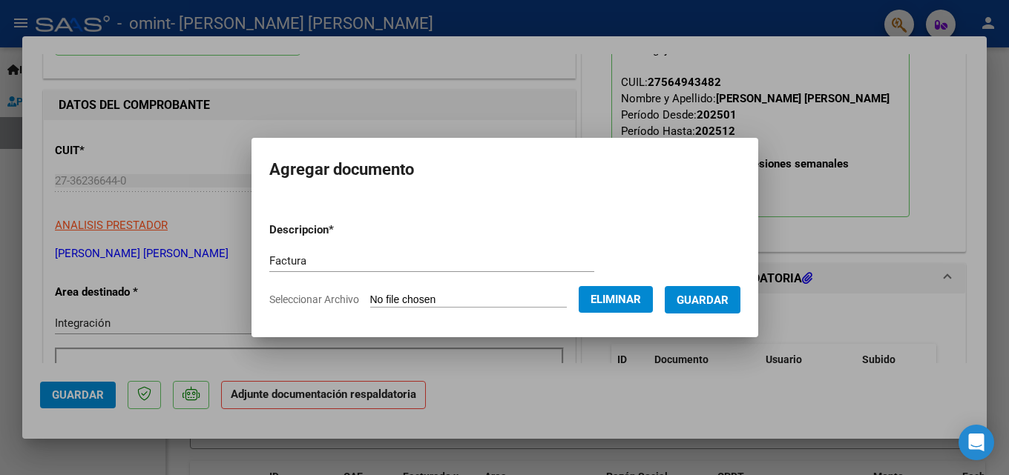
click at [719, 306] on span "Guardar" at bounding box center [702, 300] width 52 height 13
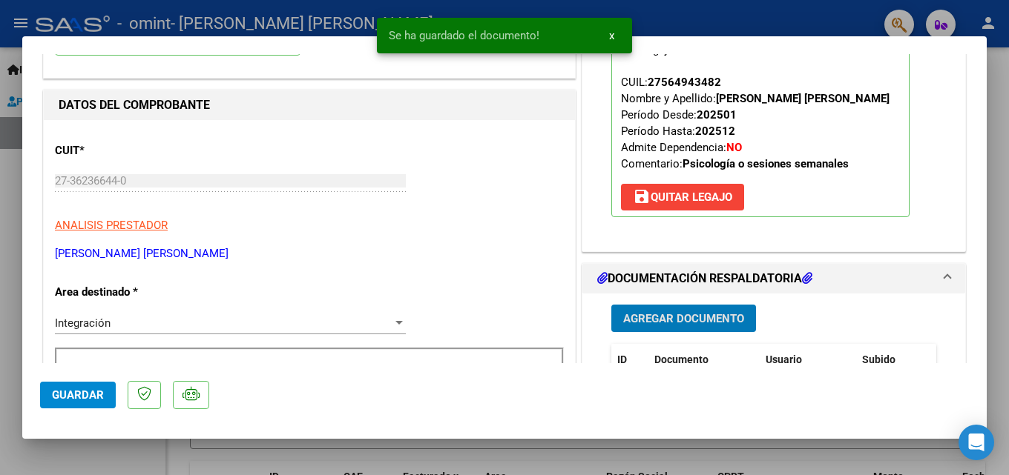
click at [624, 311] on button "Agregar Documento" at bounding box center [683, 318] width 145 height 27
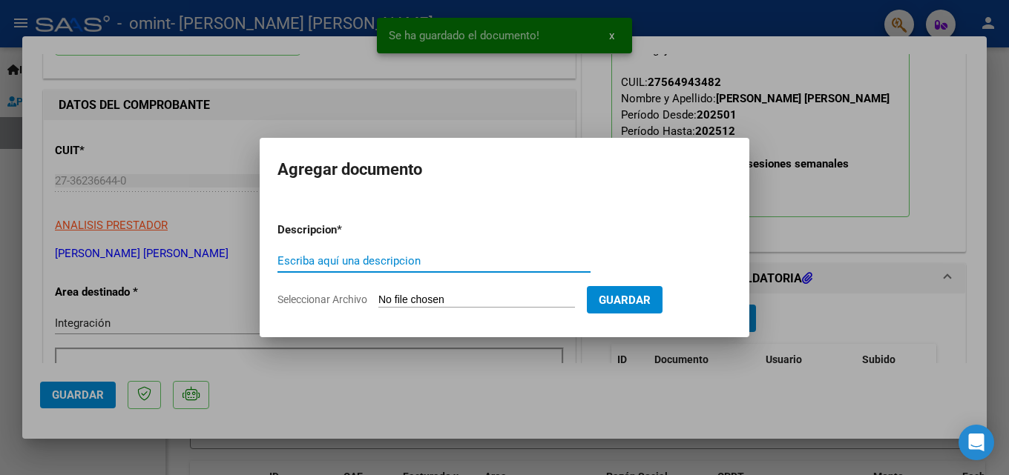
click at [430, 260] on input "Escriba aquí una descripcion" at bounding box center [433, 260] width 313 height 13
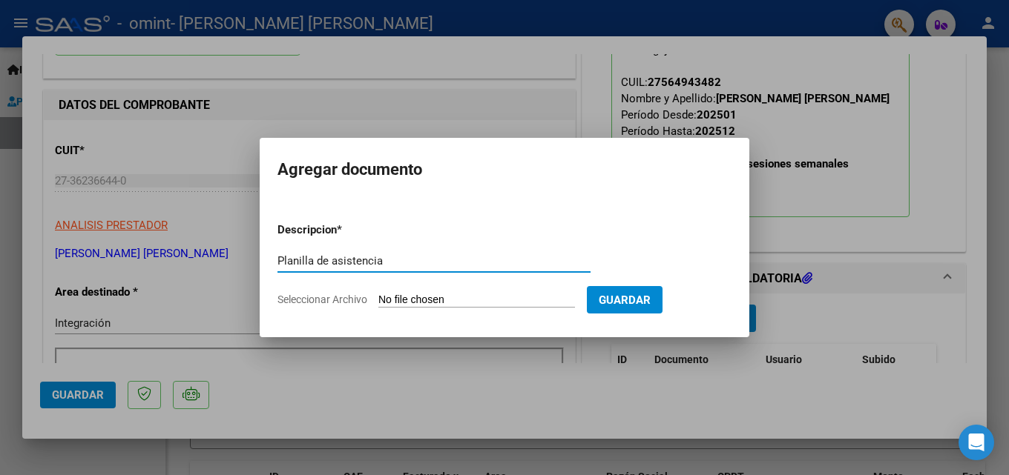
type input "Planilla de asistencia"
click at [448, 300] on input "Seleccionar Archivo" at bounding box center [476, 301] width 197 height 14
type input "C:\fakepath\[DATE] 121303 AM.pdf"
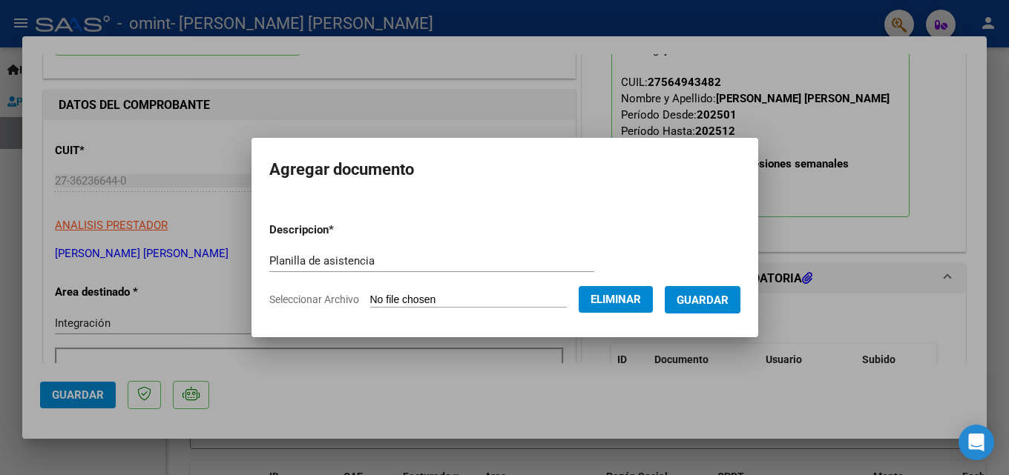
click at [728, 306] on span "Guardar" at bounding box center [702, 300] width 52 height 13
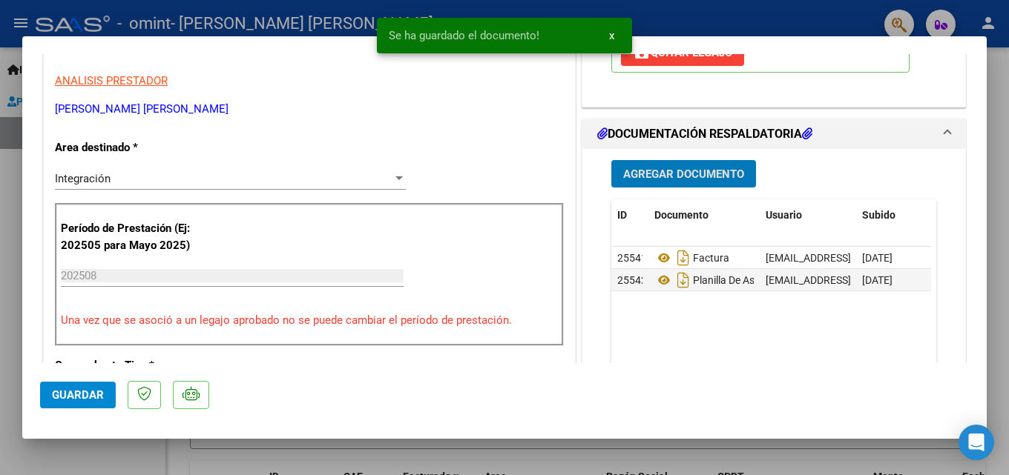
scroll to position [297, 0]
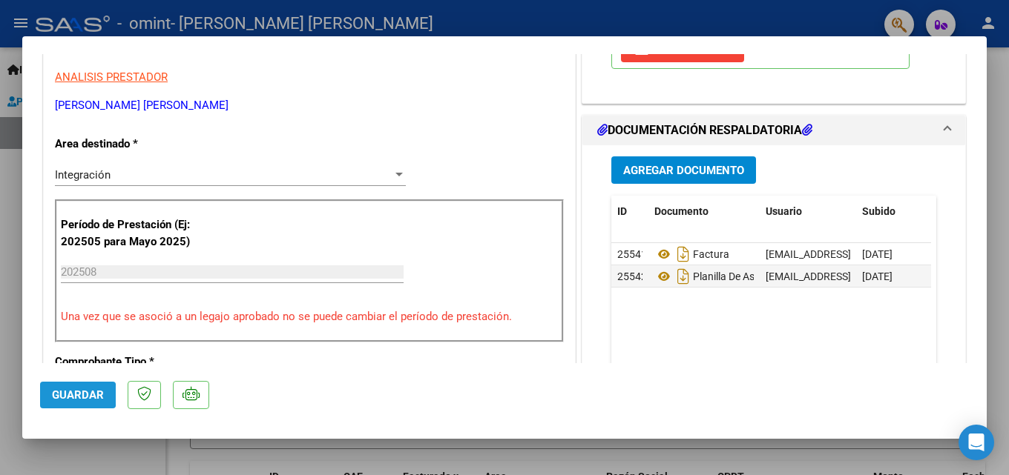
click at [61, 395] on span "Guardar" at bounding box center [78, 395] width 52 height 13
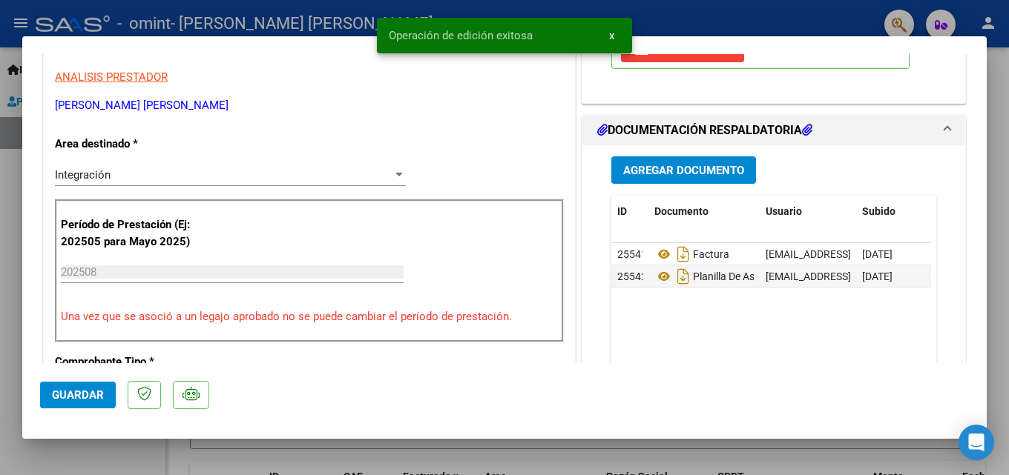
click at [4, 343] on div at bounding box center [504, 237] width 1009 height 475
type input "$ 0,00"
